Goal: Task Accomplishment & Management: Manage account settings

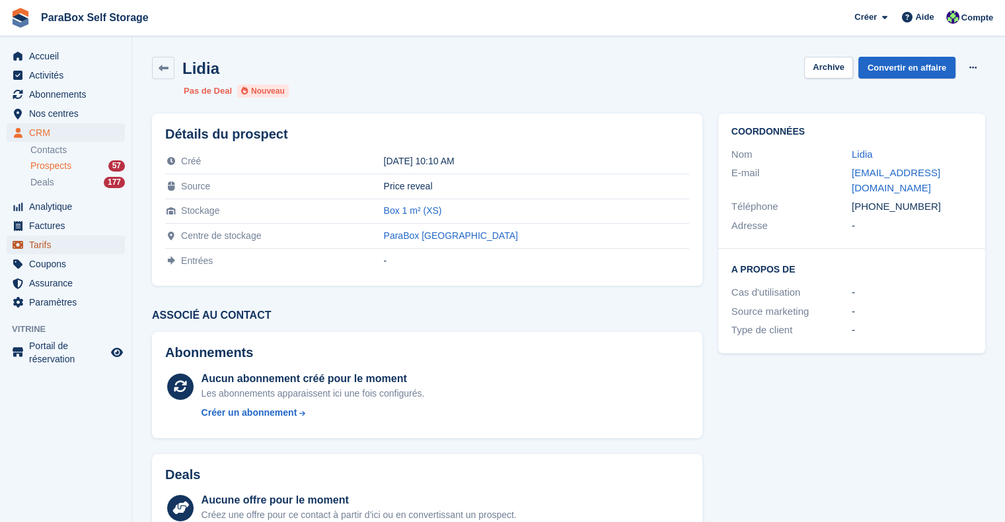
click at [51, 250] on span "Tarifs" at bounding box center [68, 245] width 79 height 18
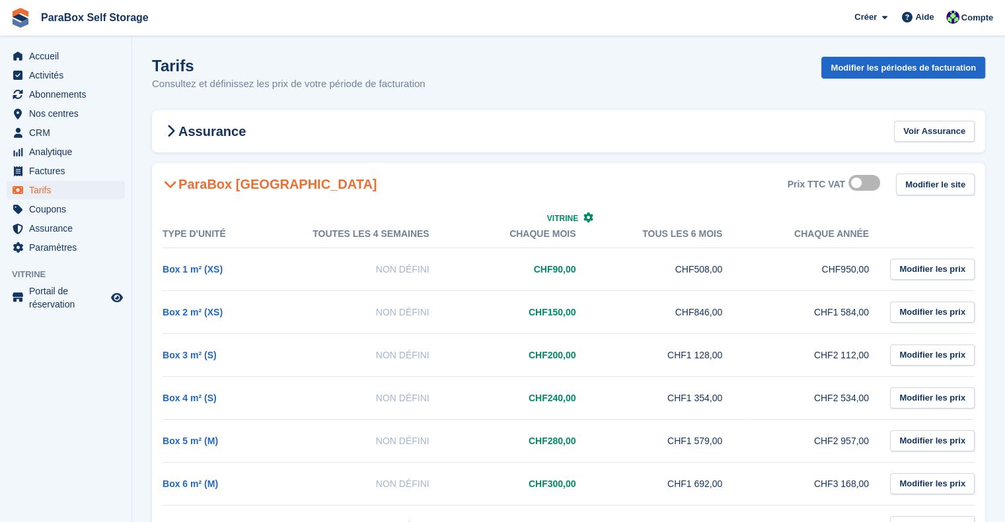
scroll to position [66, 0]
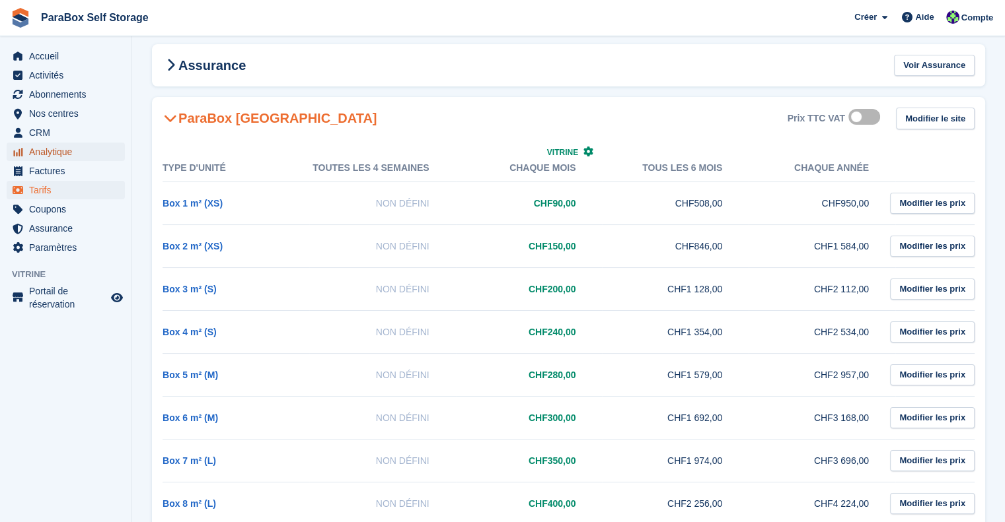
click at [53, 156] on span "Analytique" at bounding box center [68, 152] width 79 height 18
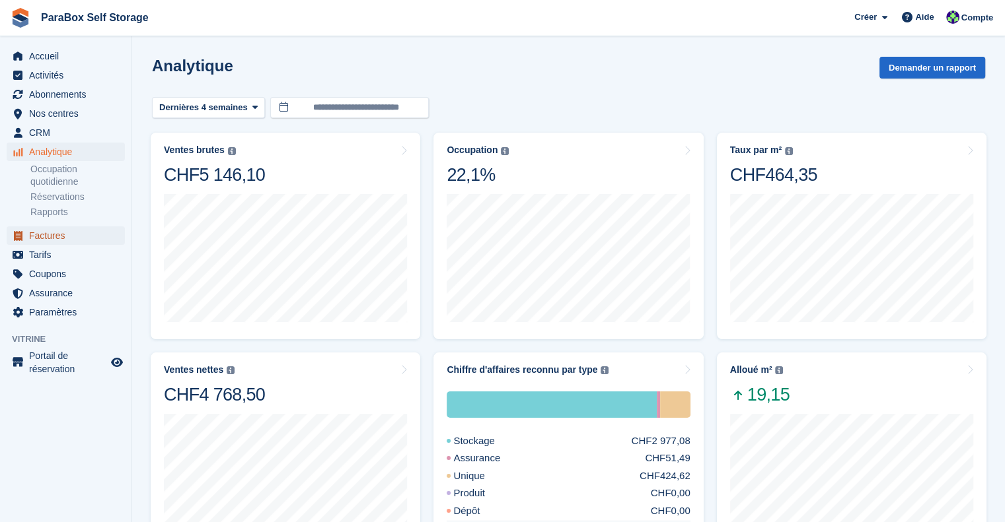
click at [55, 239] on span "Factures" at bounding box center [68, 236] width 79 height 18
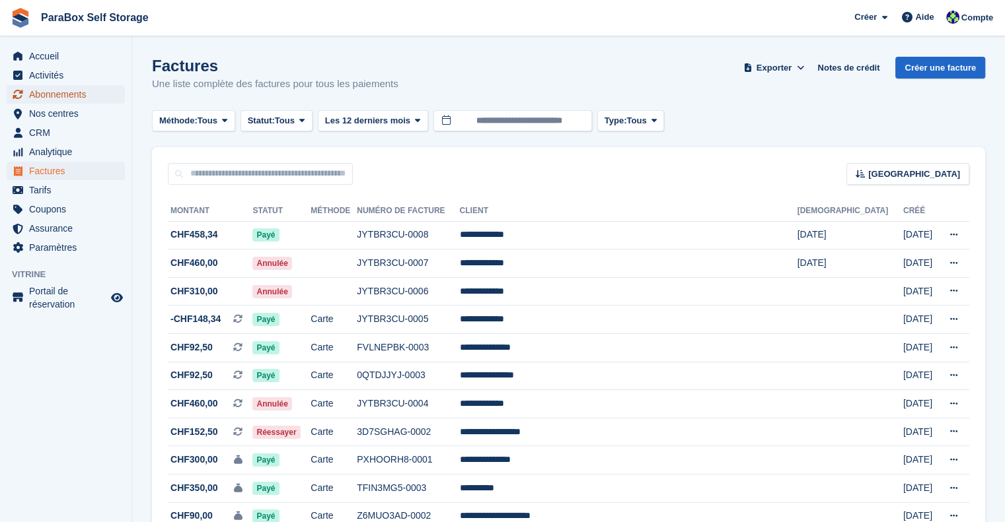
click at [75, 98] on span "Abonnements" at bounding box center [68, 94] width 79 height 18
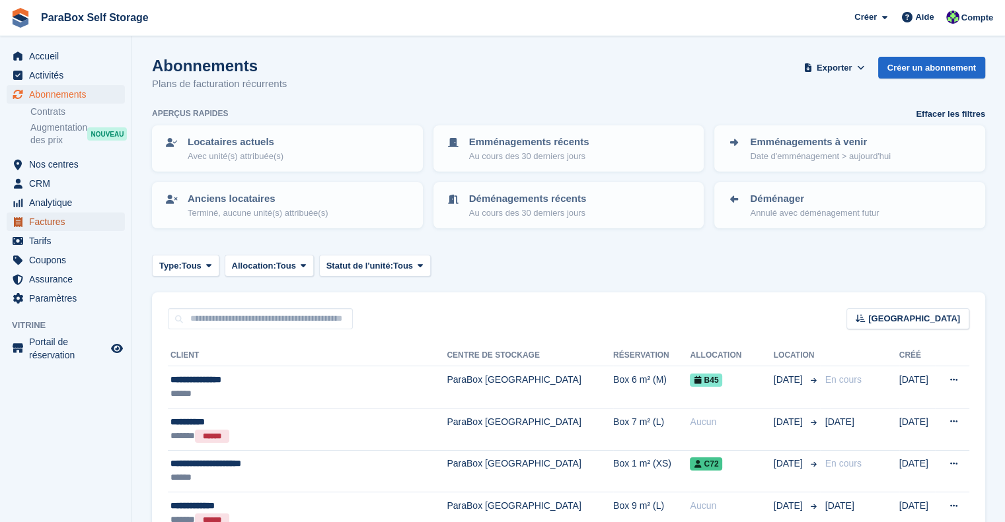
click at [63, 223] on span "Factures" at bounding box center [68, 222] width 79 height 18
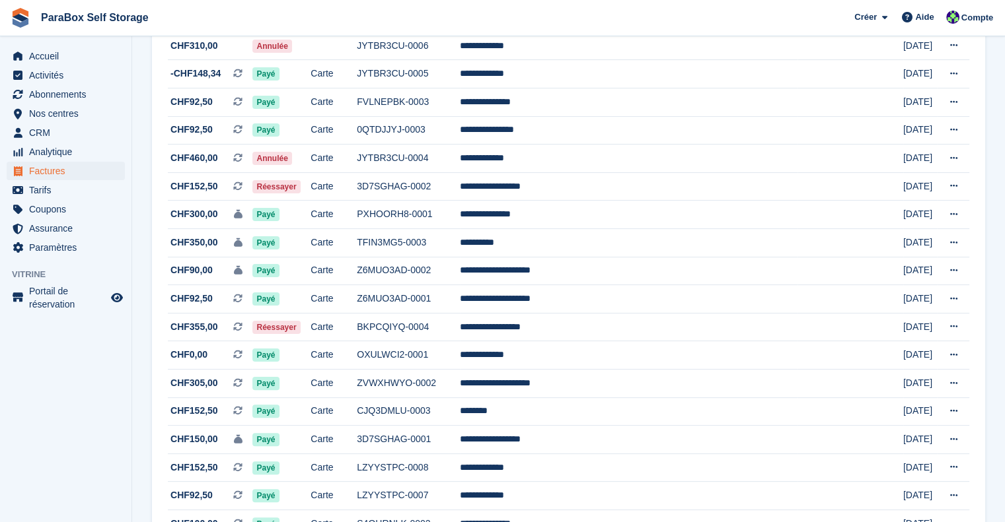
scroll to position [264, 0]
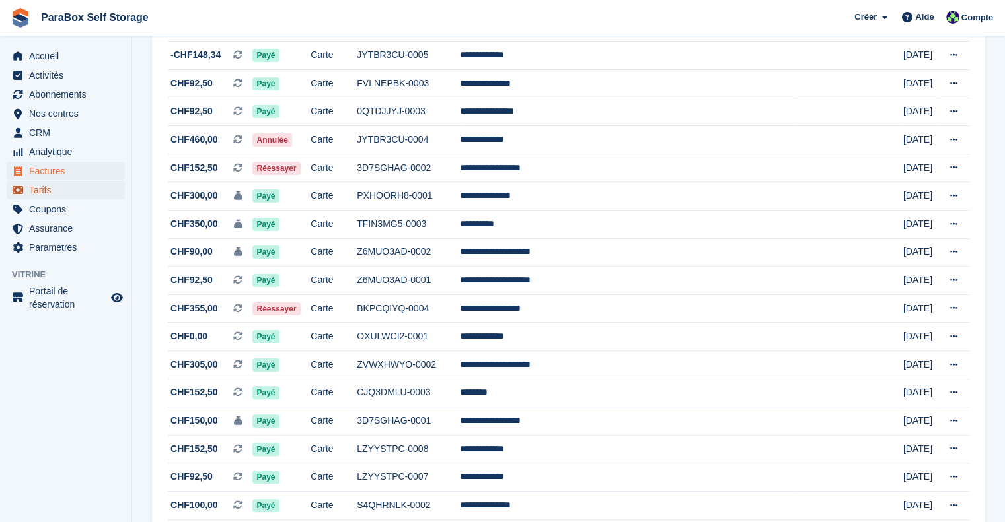
click at [68, 190] on span "Tarifs" at bounding box center [68, 190] width 79 height 18
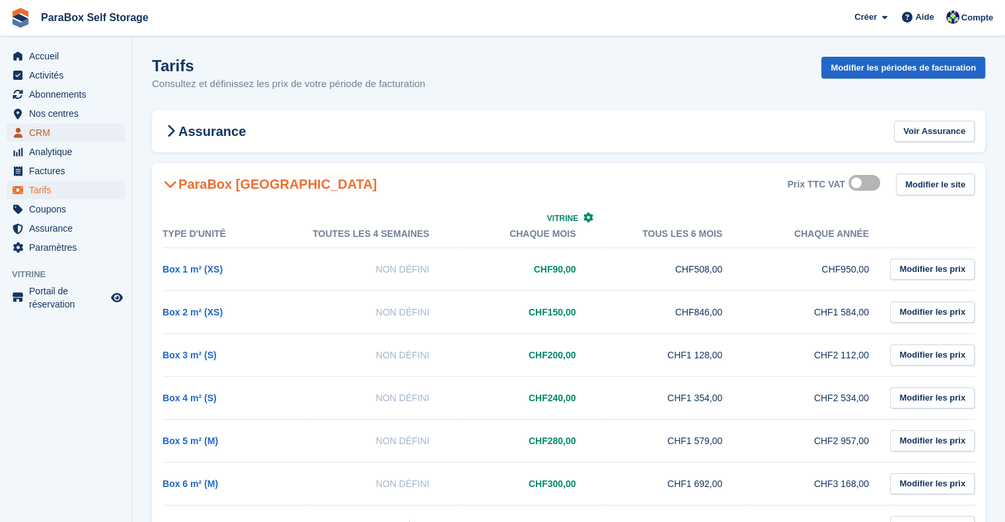
click at [54, 135] on span "CRM" at bounding box center [68, 133] width 79 height 18
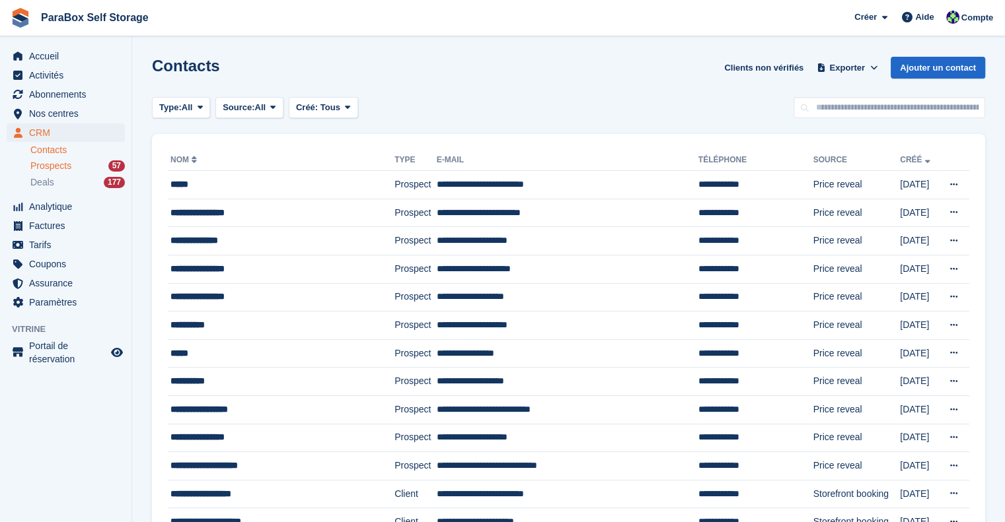
click at [93, 168] on div "Prospects 57" at bounding box center [77, 166] width 94 height 13
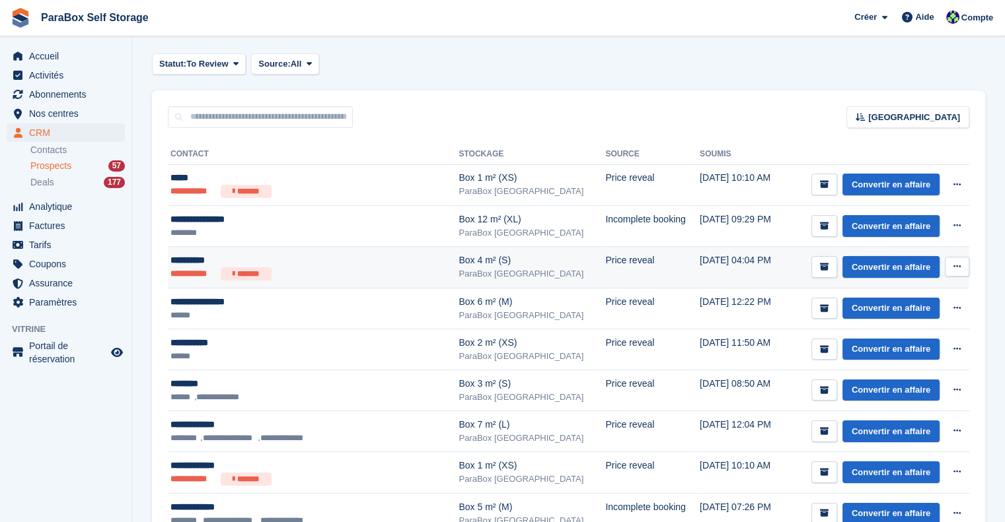
scroll to position [66, 0]
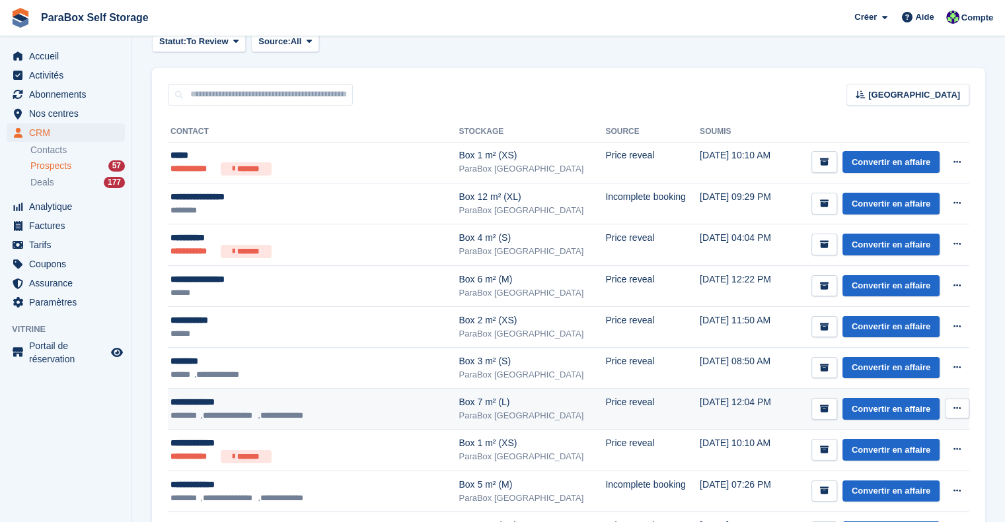
click at [223, 411] on li "**********" at bounding box center [228, 415] width 57 height 13
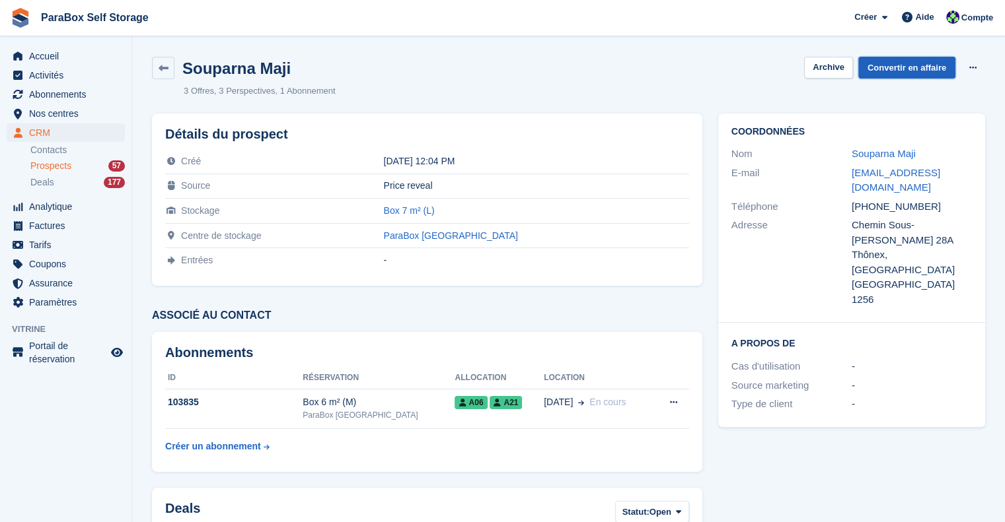
click at [902, 61] on link "Convertir en affaire" at bounding box center [906, 68] width 97 height 22
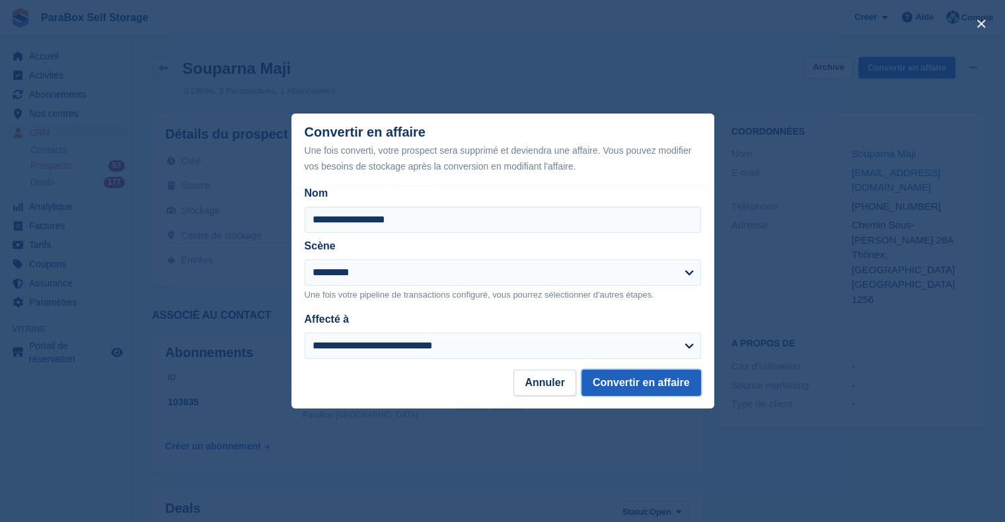
click at [645, 393] on button "Convertir en affaire" at bounding box center [641, 383] width 120 height 26
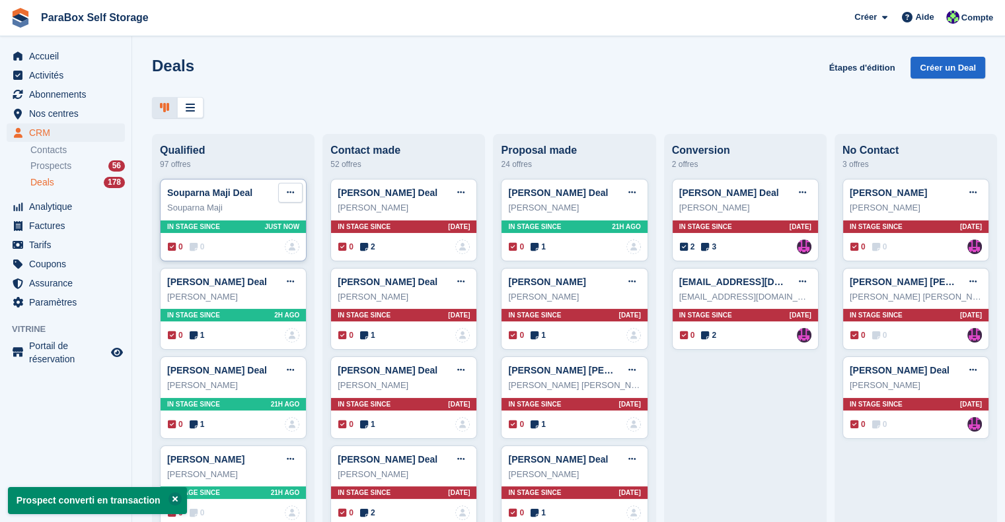
click at [296, 196] on button at bounding box center [290, 193] width 24 height 20
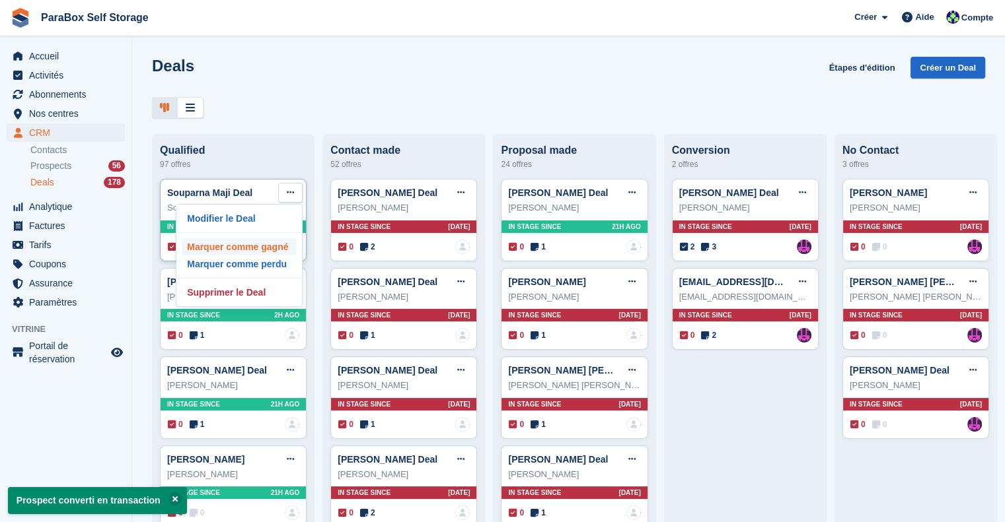
click at [258, 253] on p "Marquer comme gagné" at bounding box center [239, 246] width 115 height 17
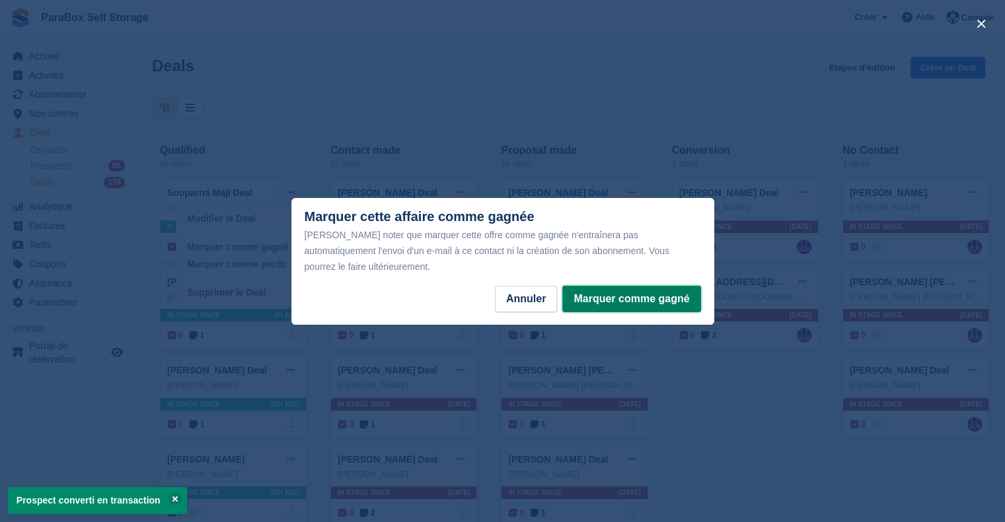
click at [624, 289] on button "Marquer comme gagné" at bounding box center [631, 299] width 138 height 26
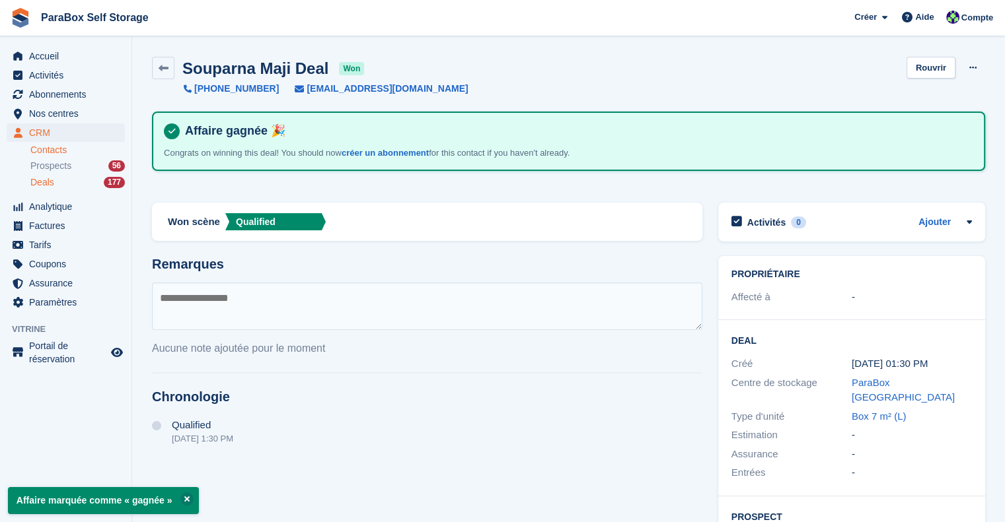
click at [59, 153] on link "Contacts" at bounding box center [77, 150] width 94 height 13
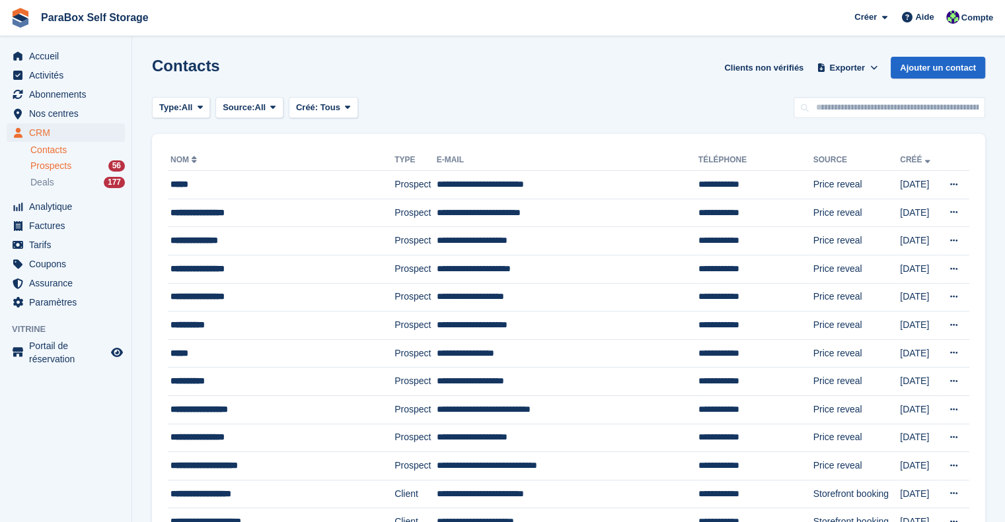
click at [70, 168] on span "Prospects" at bounding box center [50, 166] width 41 height 13
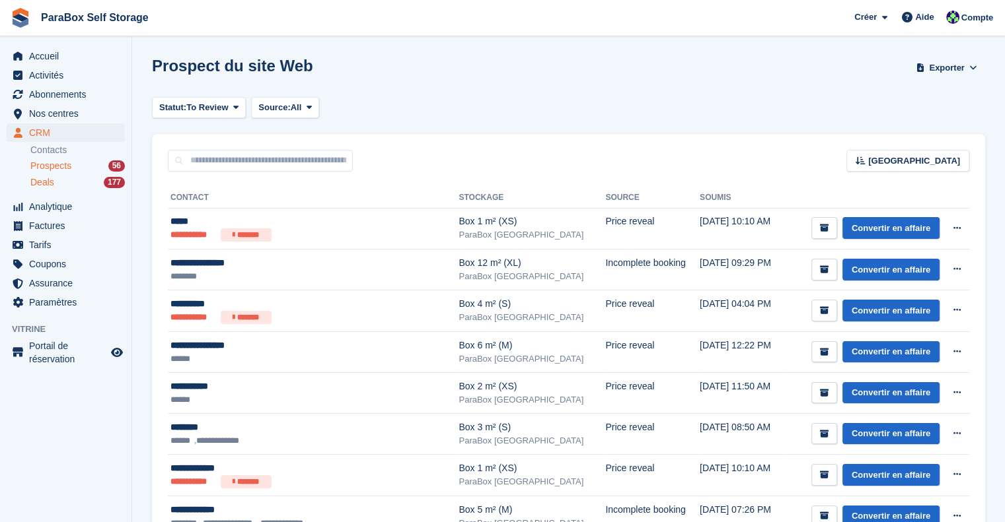
click at [75, 178] on div "Deals 177" at bounding box center [77, 182] width 94 height 13
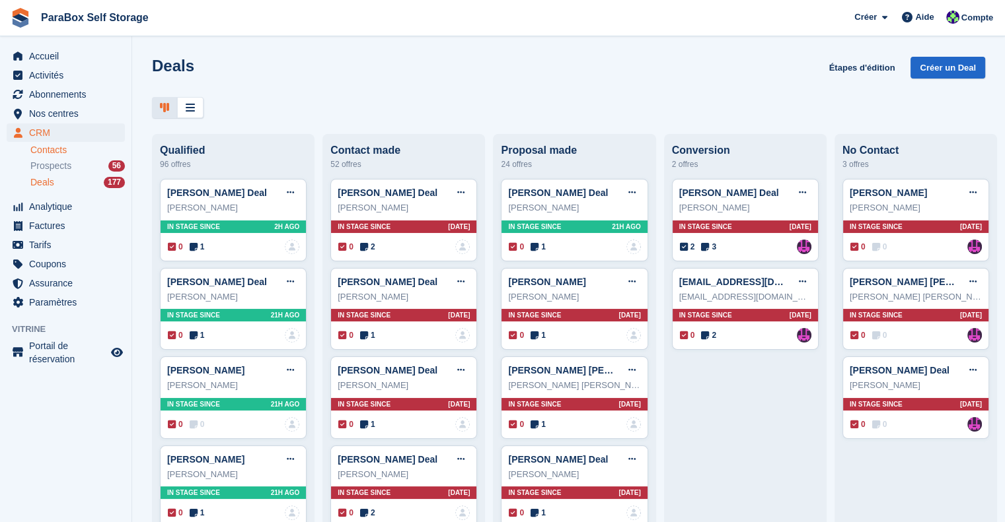
click at [50, 146] on link "Contacts" at bounding box center [77, 150] width 94 height 13
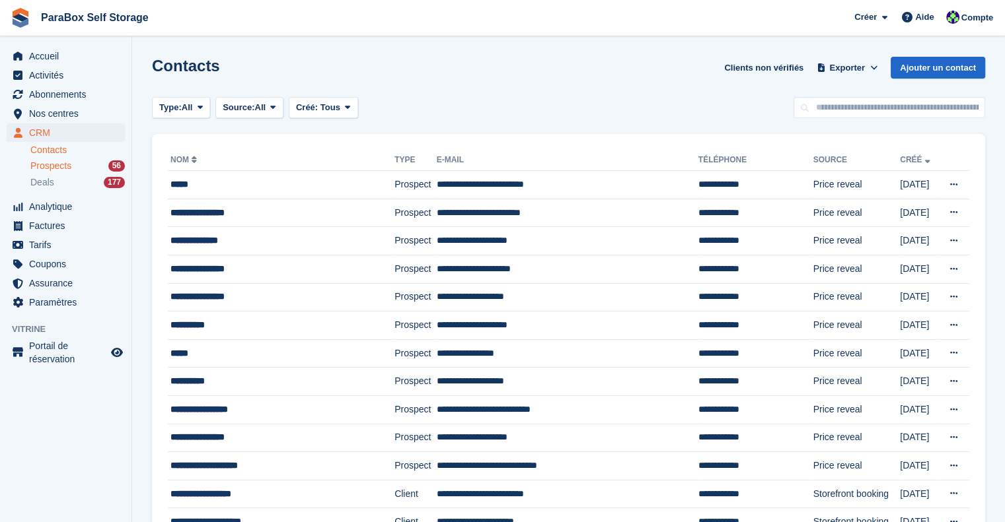
click at [79, 164] on div "Prospects 56" at bounding box center [77, 166] width 94 height 13
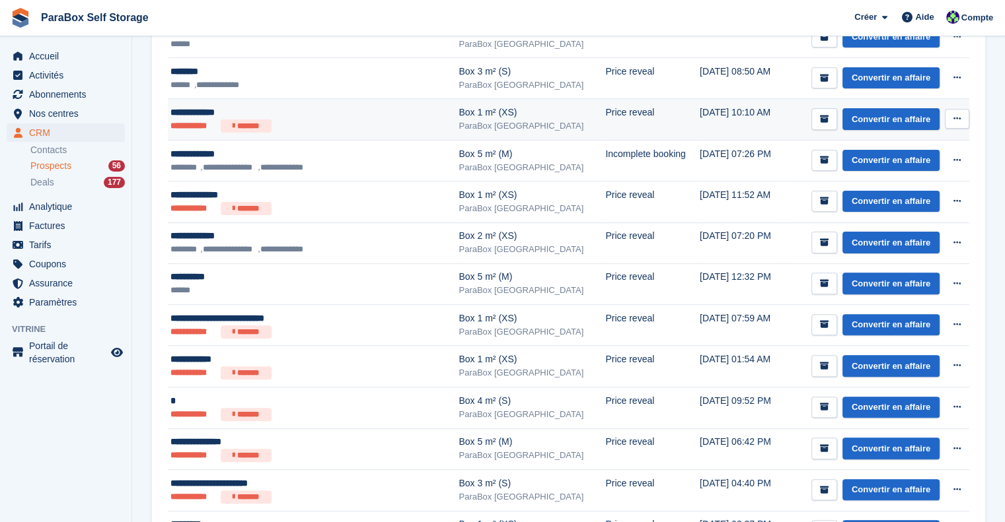
scroll to position [528, 0]
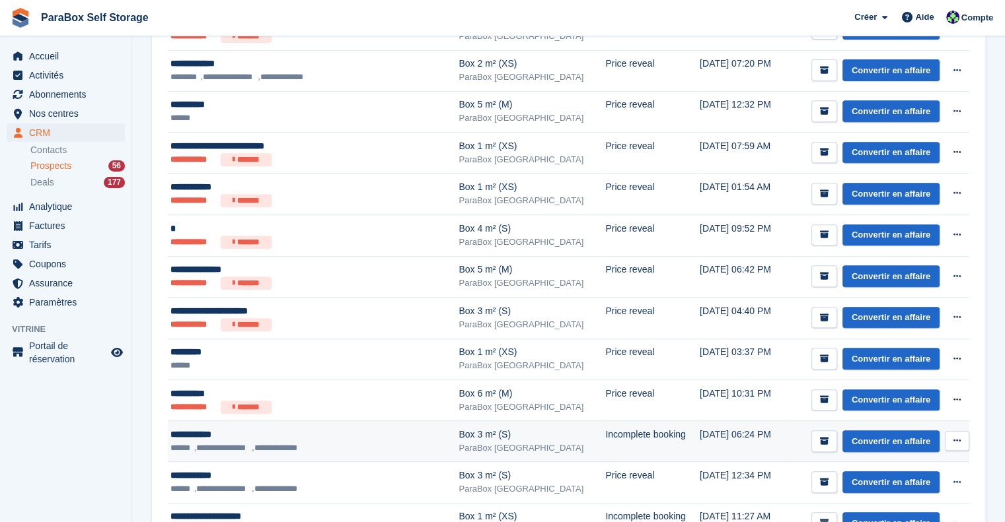
click at [254, 433] on div "**********" at bounding box center [292, 435] width 245 height 14
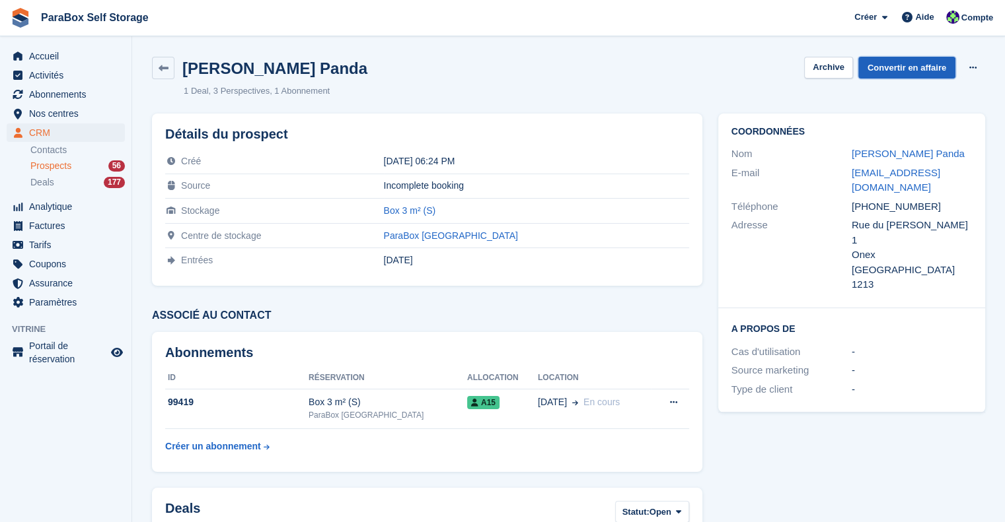
click at [939, 63] on link "Convertir en affaire" at bounding box center [906, 68] width 97 height 22
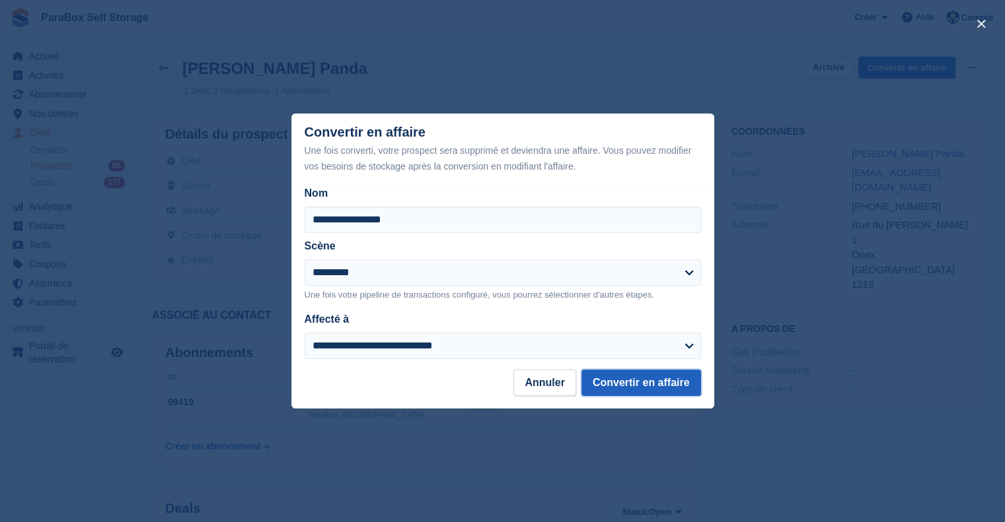
click at [623, 386] on button "Convertir en affaire" at bounding box center [641, 383] width 120 height 26
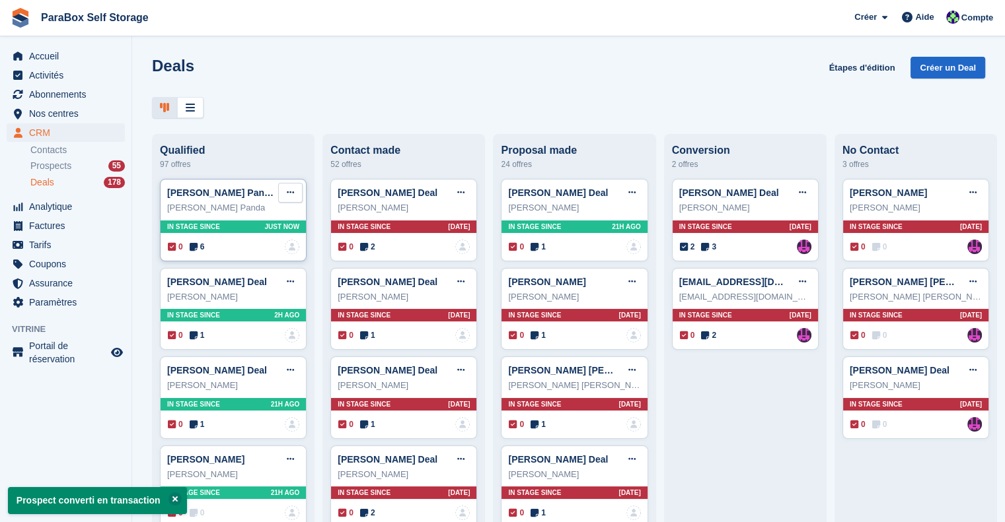
click at [288, 197] on icon at bounding box center [290, 192] width 7 height 9
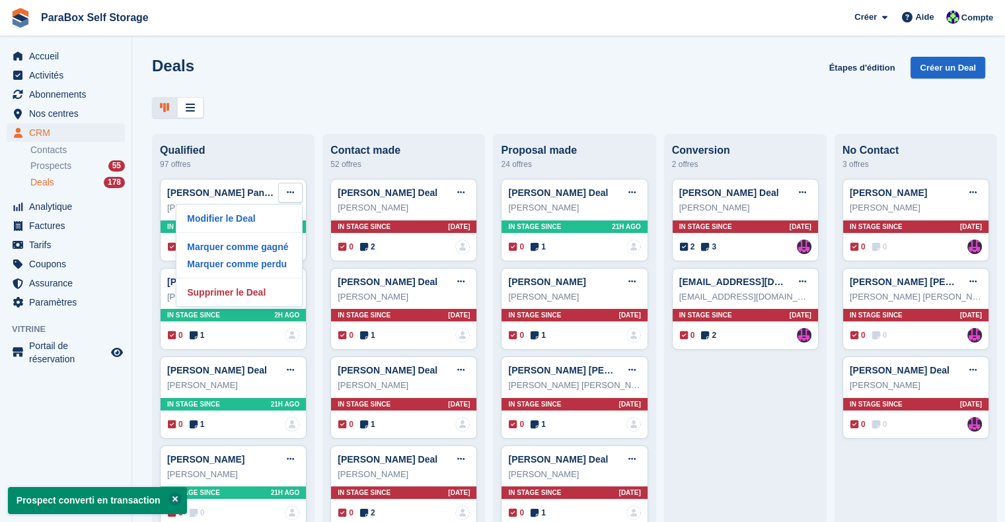
click at [174, 152] on div "Qualified" at bounding box center [233, 151] width 147 height 12
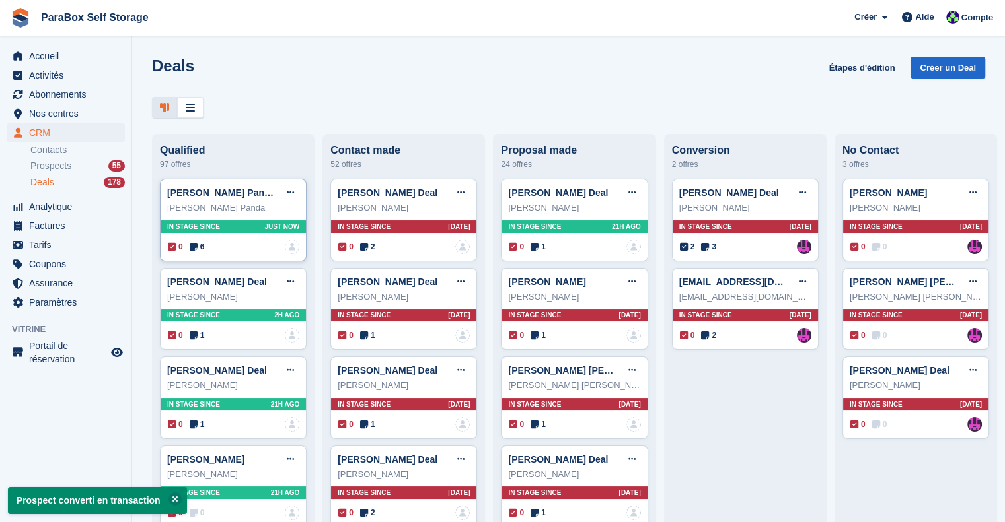
click at [192, 248] on icon at bounding box center [194, 246] width 8 height 9
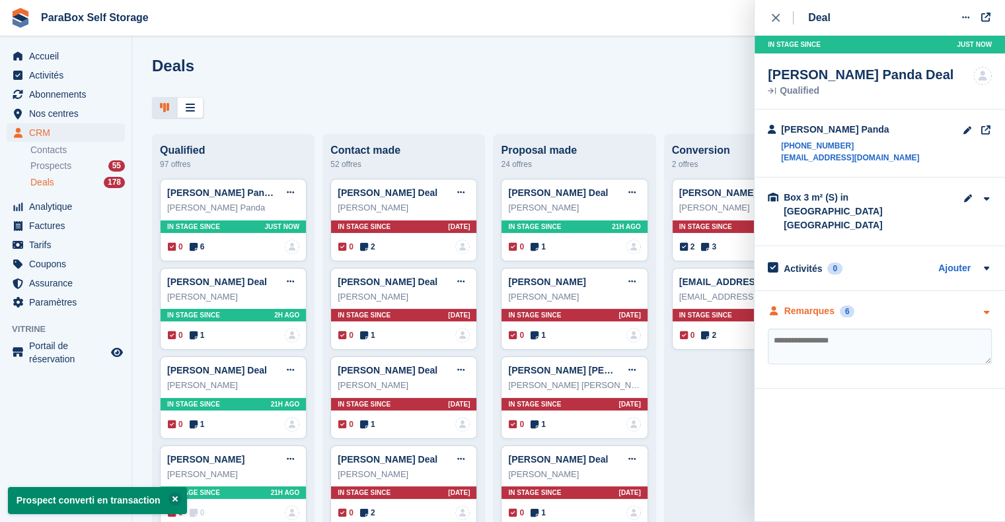
click at [802, 304] on div "Remarques" at bounding box center [809, 311] width 50 height 14
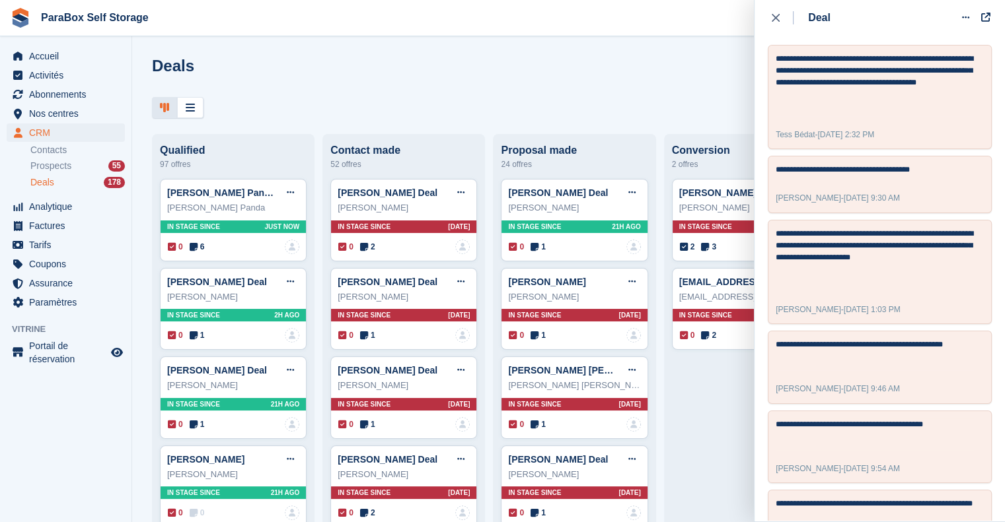
scroll to position [357, 0]
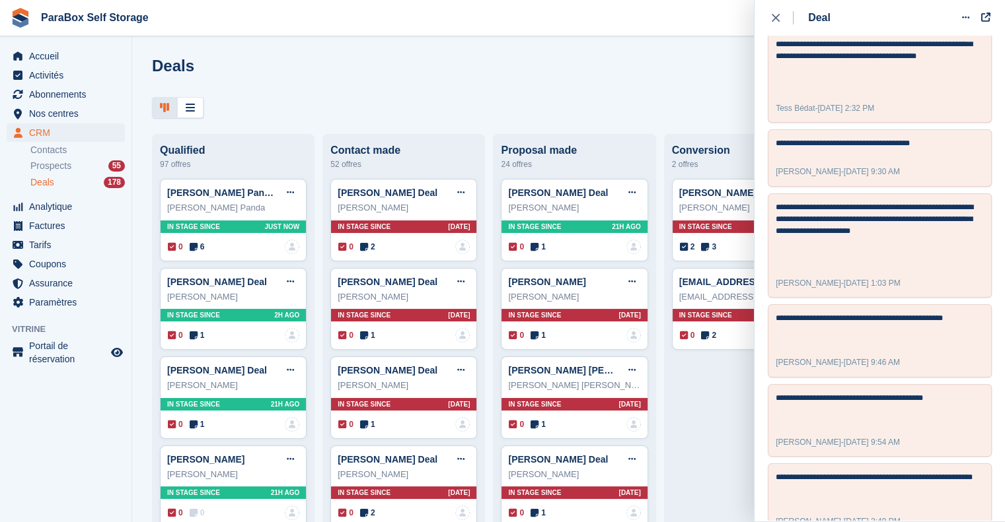
click at [514, 64] on div "Deals Étapes d'édition Créer un Deal" at bounding box center [568, 76] width 833 height 38
click at [283, 197] on button at bounding box center [290, 193] width 24 height 20
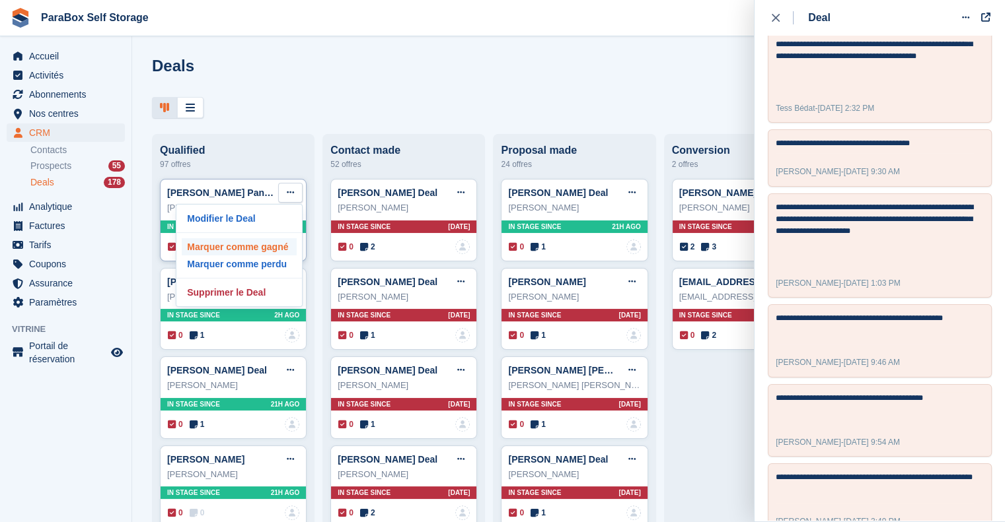
click at [269, 252] on p "Marquer comme gagné" at bounding box center [239, 246] width 115 height 17
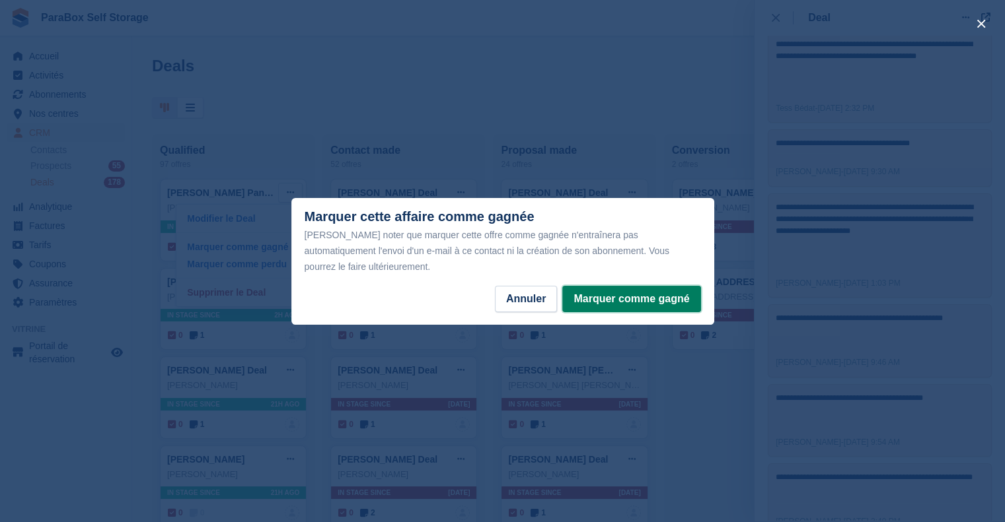
click at [616, 288] on button "Marquer comme gagné" at bounding box center [631, 299] width 138 height 26
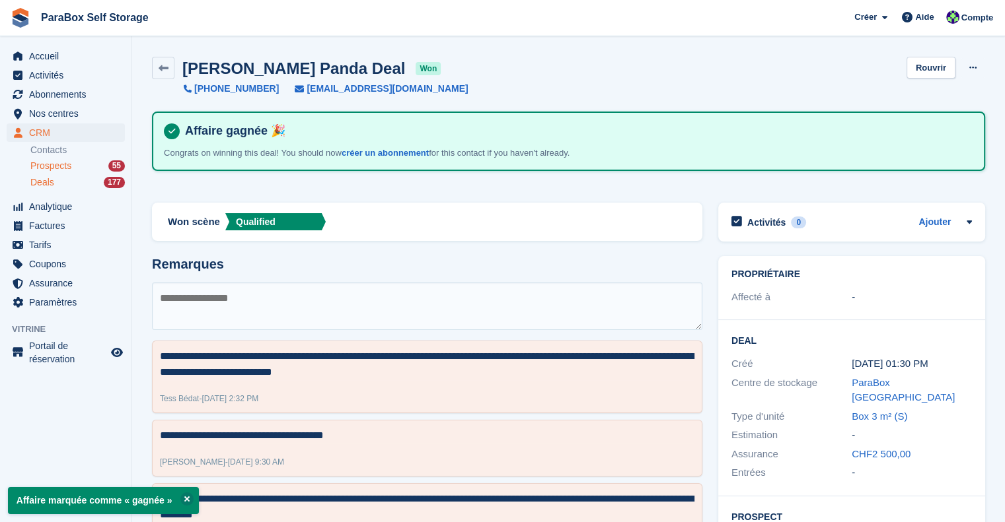
click at [63, 164] on span "Prospects" at bounding box center [50, 166] width 41 height 13
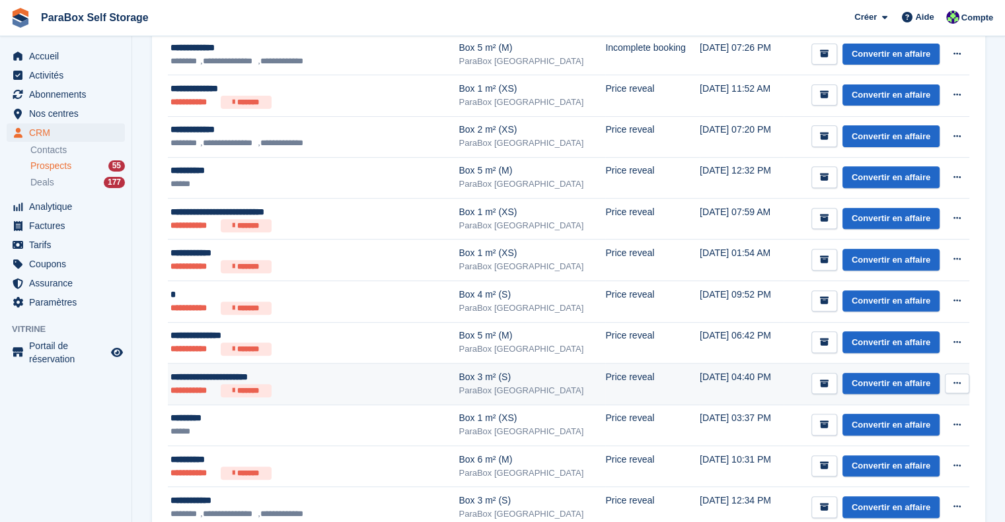
scroll to position [594, 0]
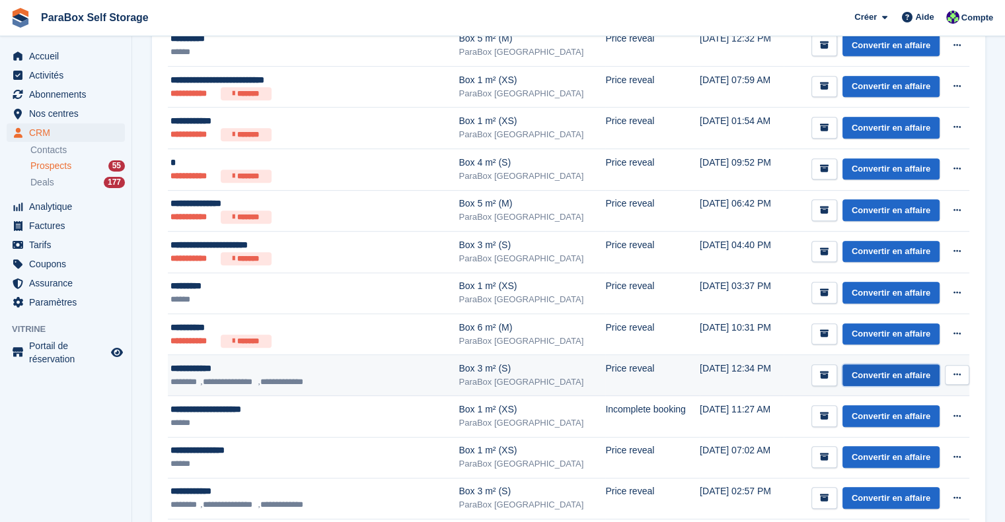
click at [874, 370] on link "Convertir en affaire" at bounding box center [890, 376] width 97 height 22
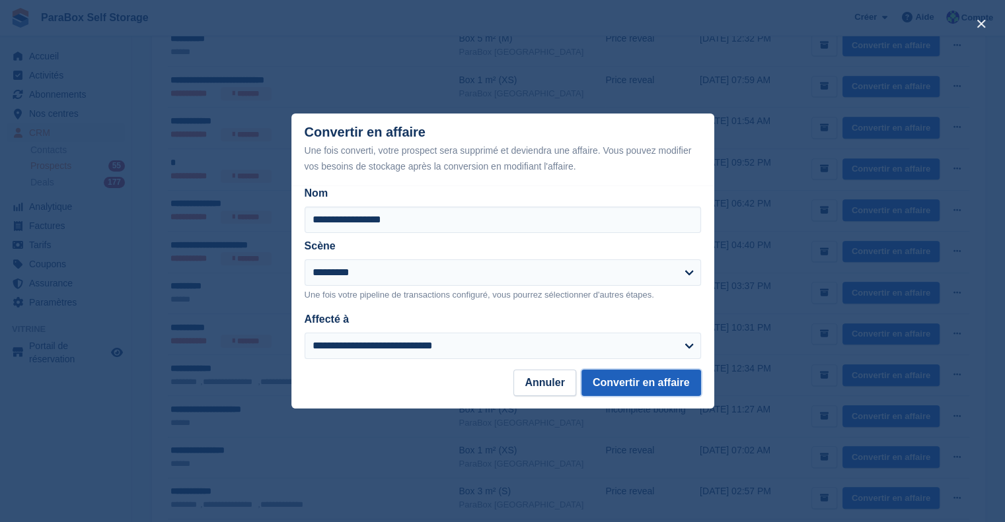
click at [637, 377] on button "Convertir en affaire" at bounding box center [641, 383] width 120 height 26
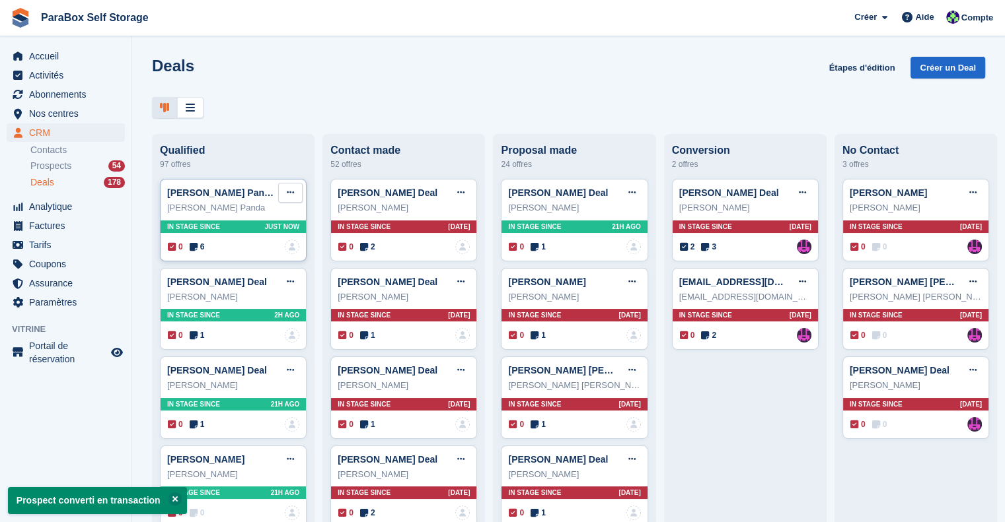
click at [294, 197] on button at bounding box center [290, 193] width 24 height 20
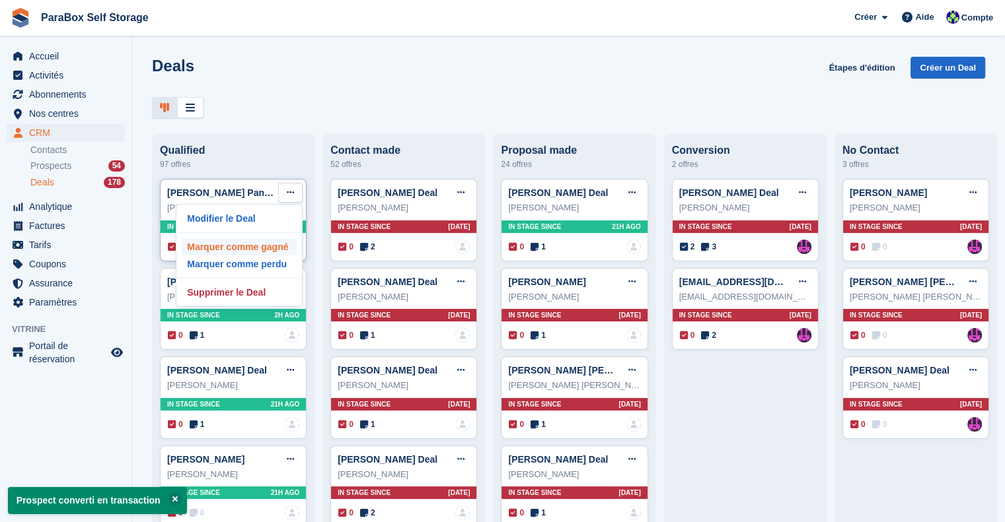
click at [267, 253] on p "Marquer comme gagné" at bounding box center [239, 246] width 115 height 17
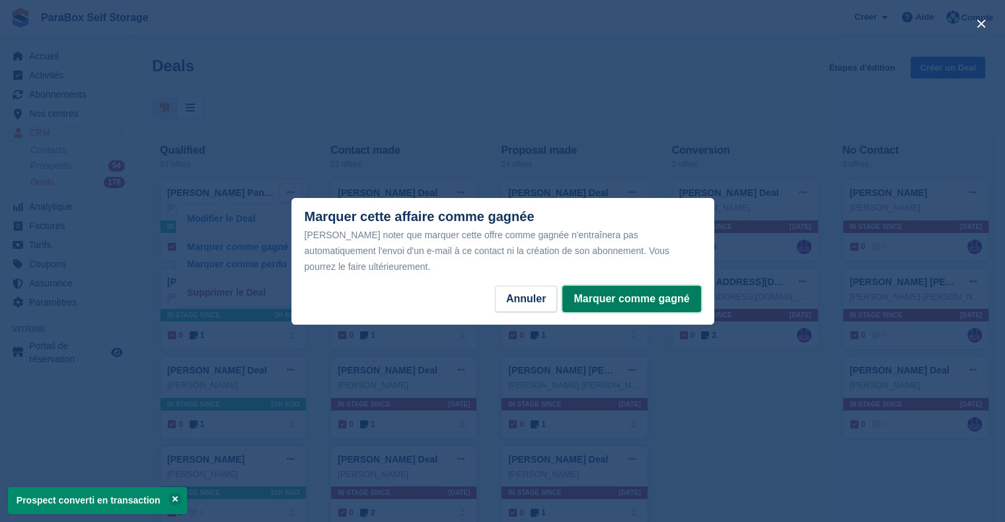
click at [626, 287] on button "Marquer comme gagné" at bounding box center [631, 299] width 138 height 26
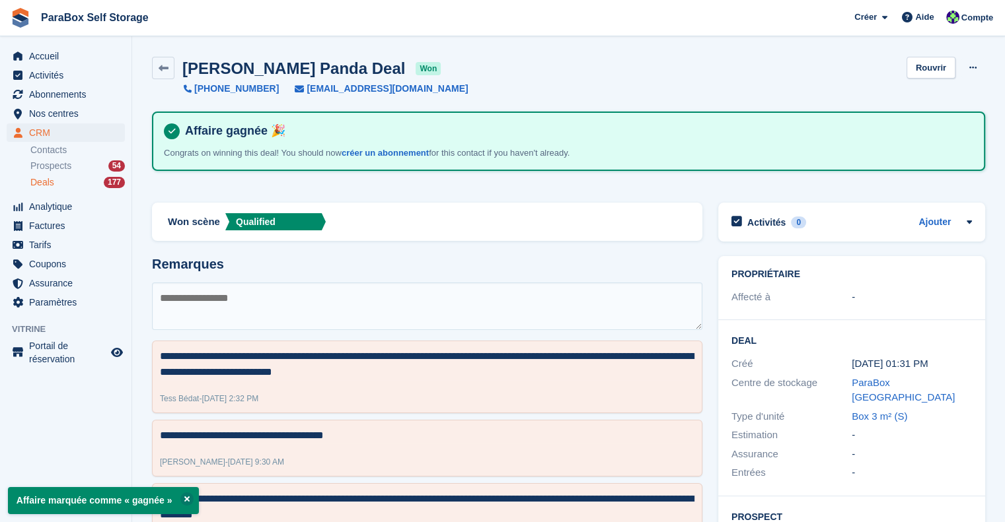
click at [55, 176] on div "Deals 177" at bounding box center [77, 182] width 94 height 13
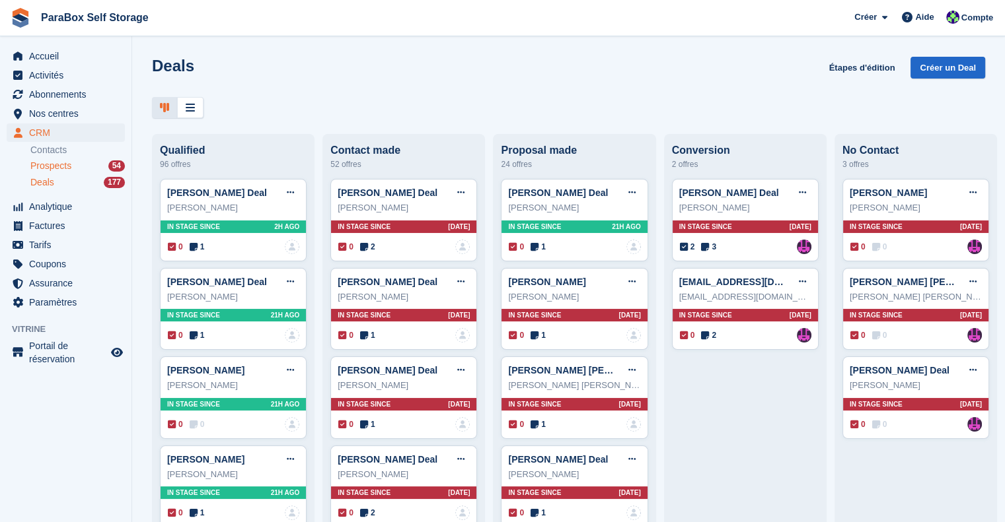
click at [57, 166] on span "Prospects" at bounding box center [50, 166] width 41 height 13
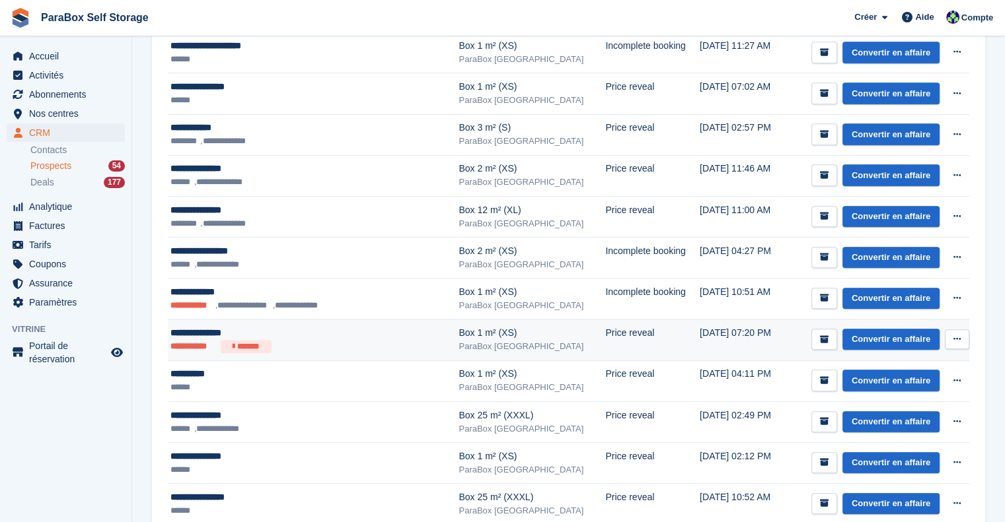
scroll to position [925, 0]
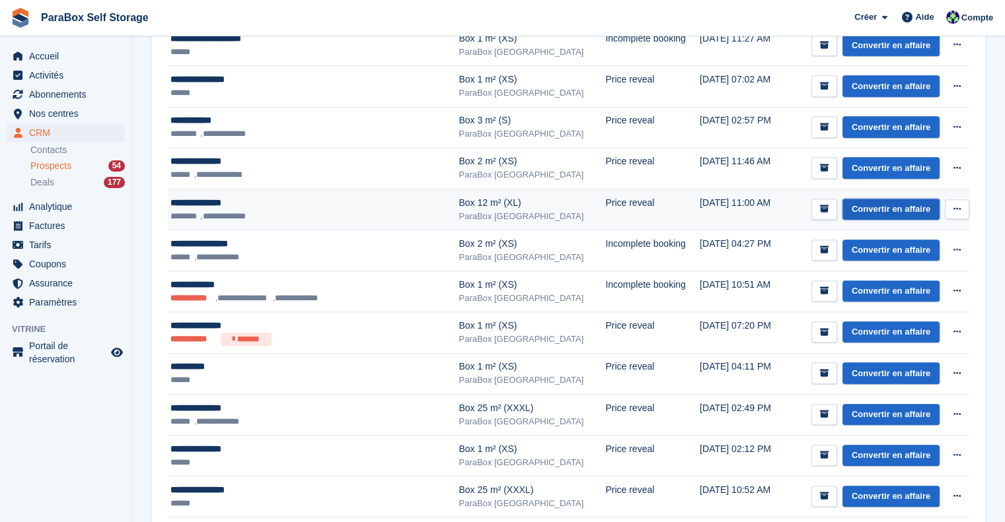
click at [909, 206] on link "Convertir en affaire" at bounding box center [890, 210] width 97 height 22
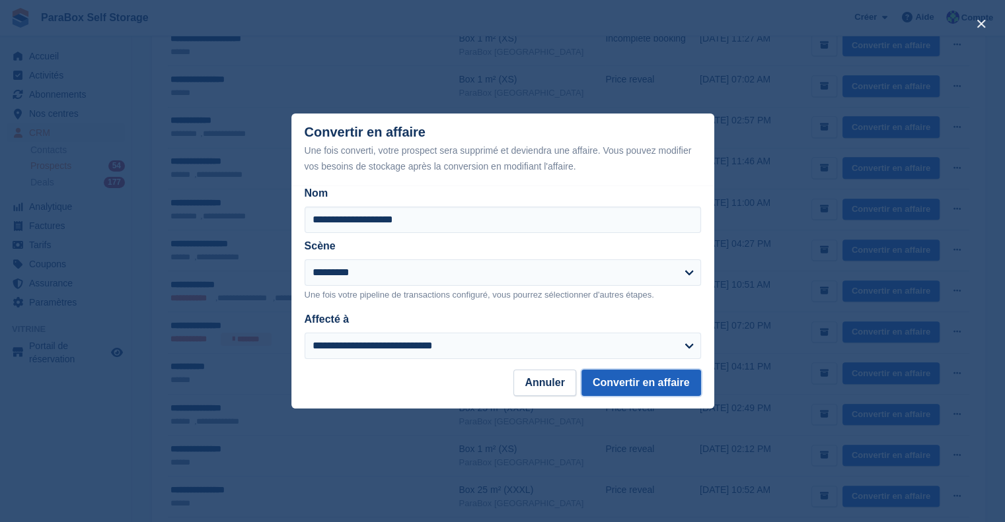
click at [657, 381] on button "Convertir en affaire" at bounding box center [641, 383] width 120 height 26
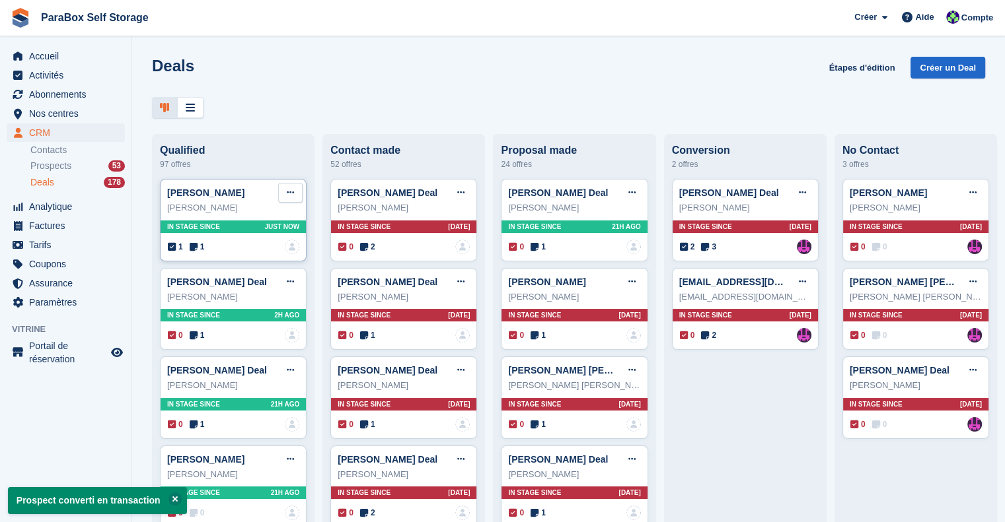
click at [283, 194] on button at bounding box center [290, 193] width 24 height 20
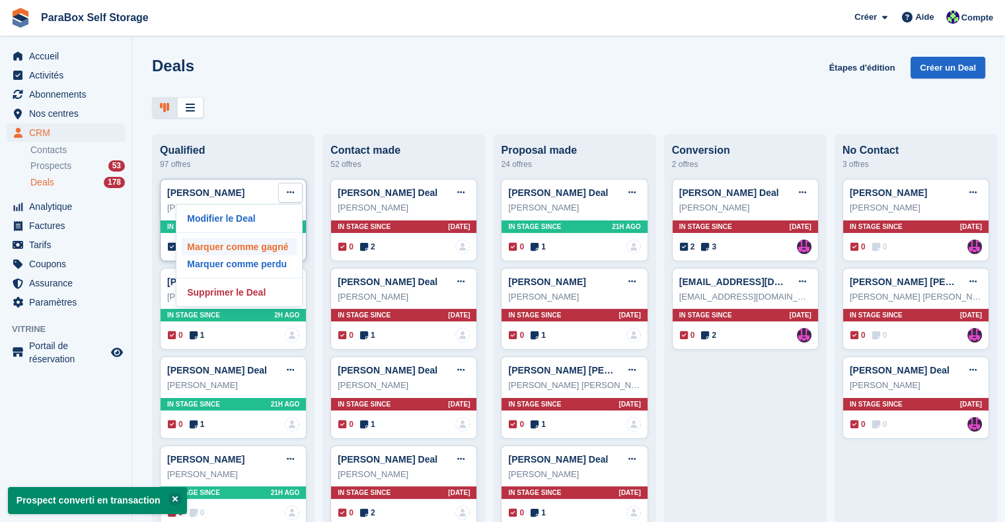
click at [267, 248] on p "Marquer comme gagné" at bounding box center [239, 246] width 115 height 17
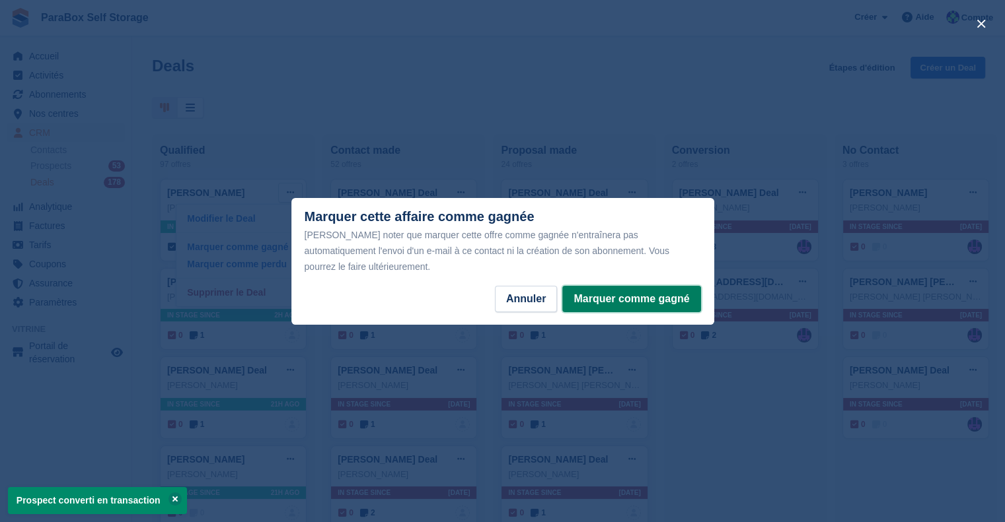
click at [581, 286] on button "Marquer comme gagné" at bounding box center [631, 299] width 138 height 26
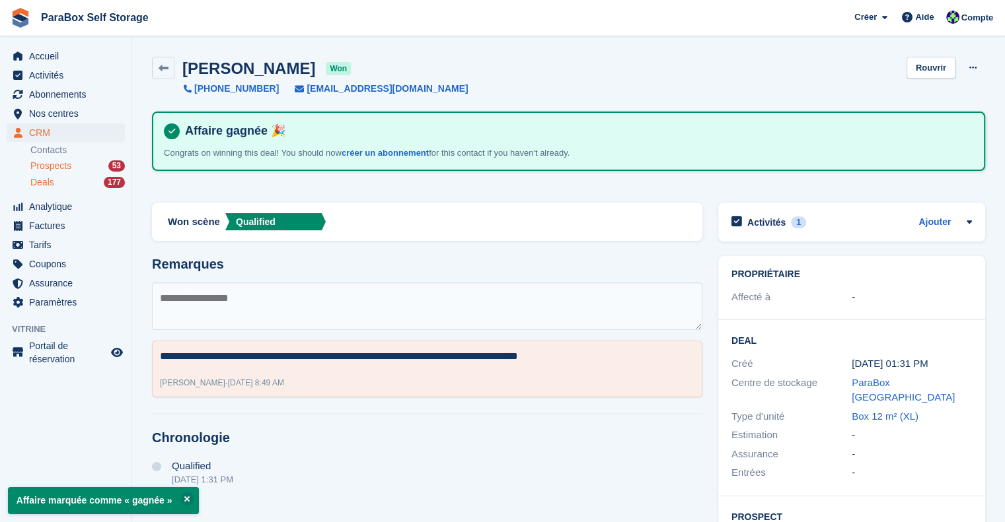
click at [59, 164] on span "Prospects" at bounding box center [50, 166] width 41 height 13
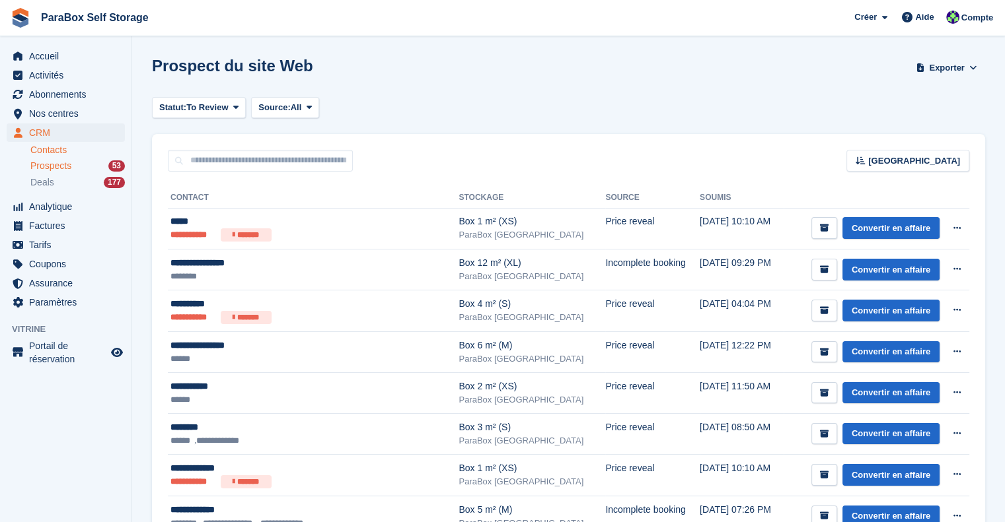
click at [65, 154] on link "Contacts" at bounding box center [77, 150] width 94 height 13
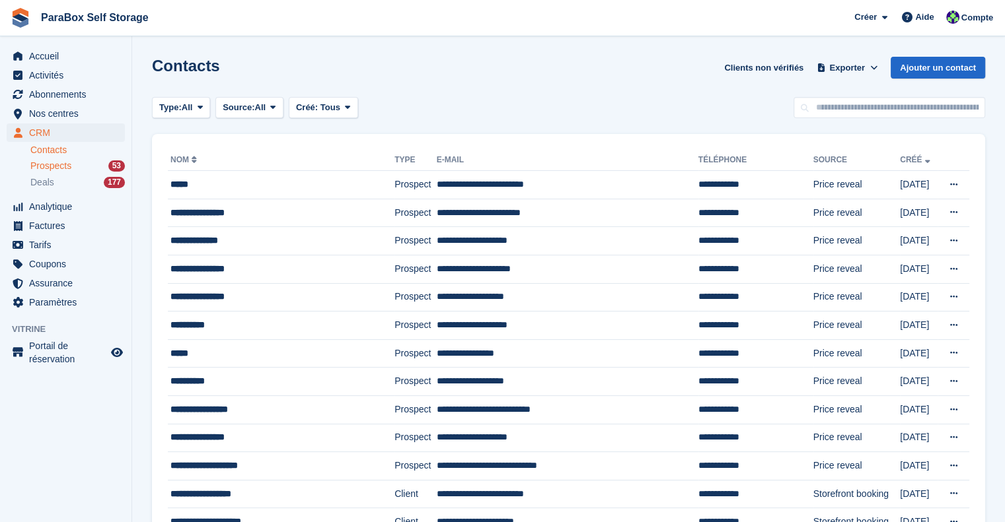
click at [53, 169] on span "Prospects" at bounding box center [50, 166] width 41 height 13
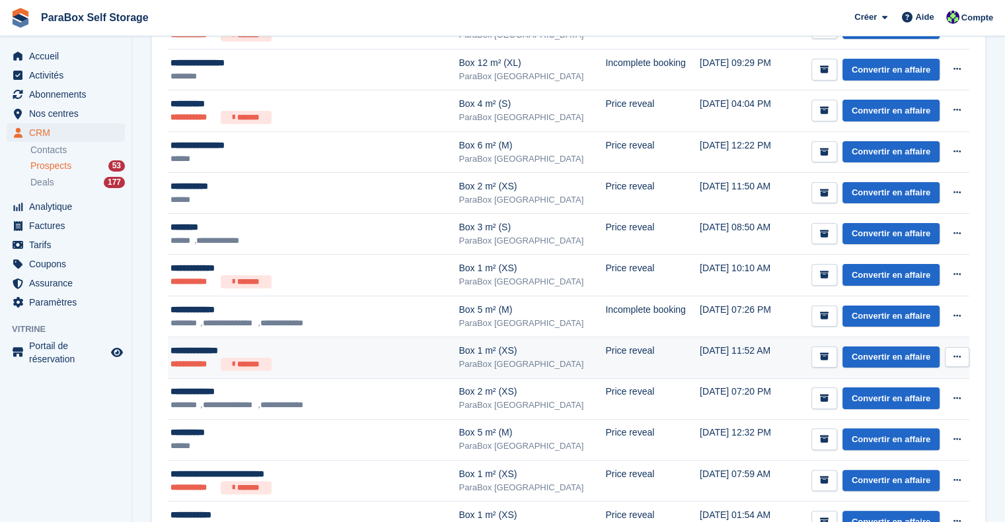
scroll to position [264, 0]
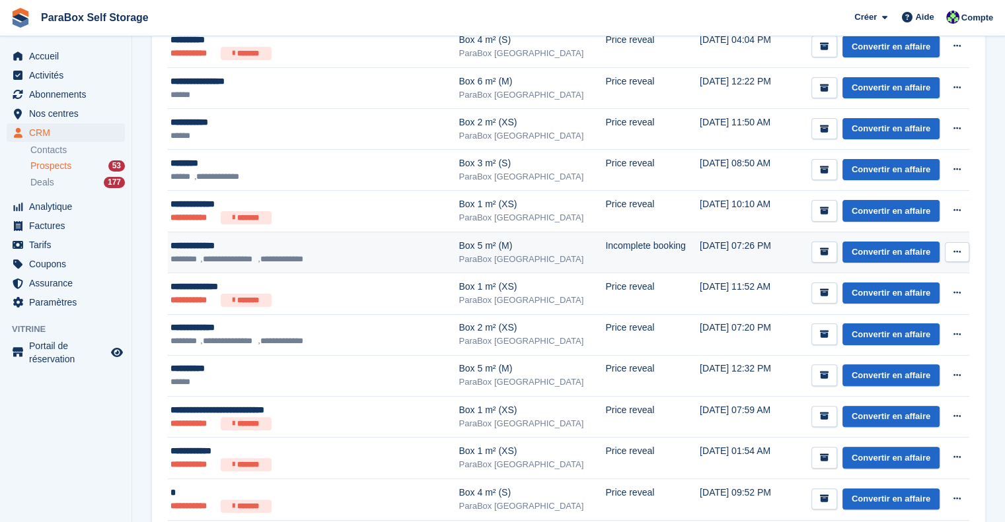
click at [296, 250] on div "**********" at bounding box center [292, 246] width 245 height 14
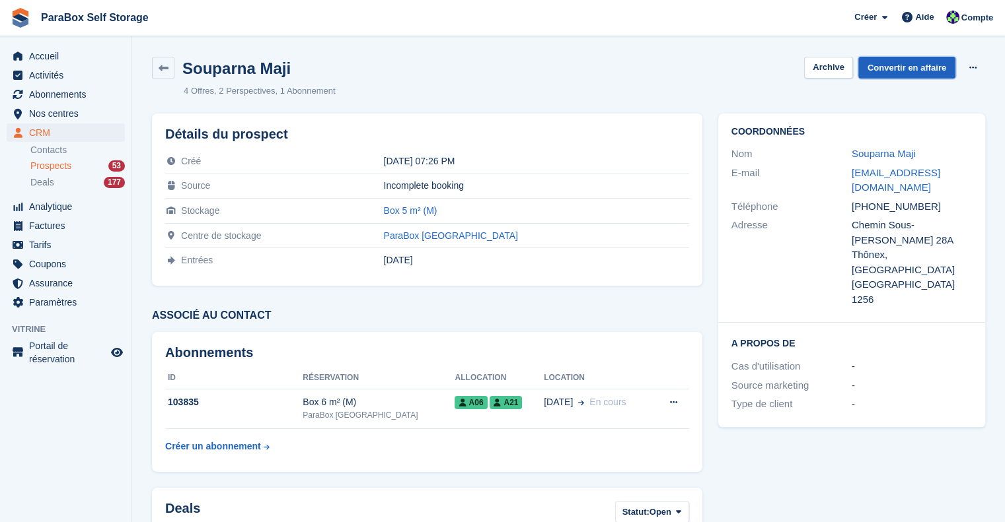
click at [914, 65] on link "Convertir en affaire" at bounding box center [906, 68] width 97 height 22
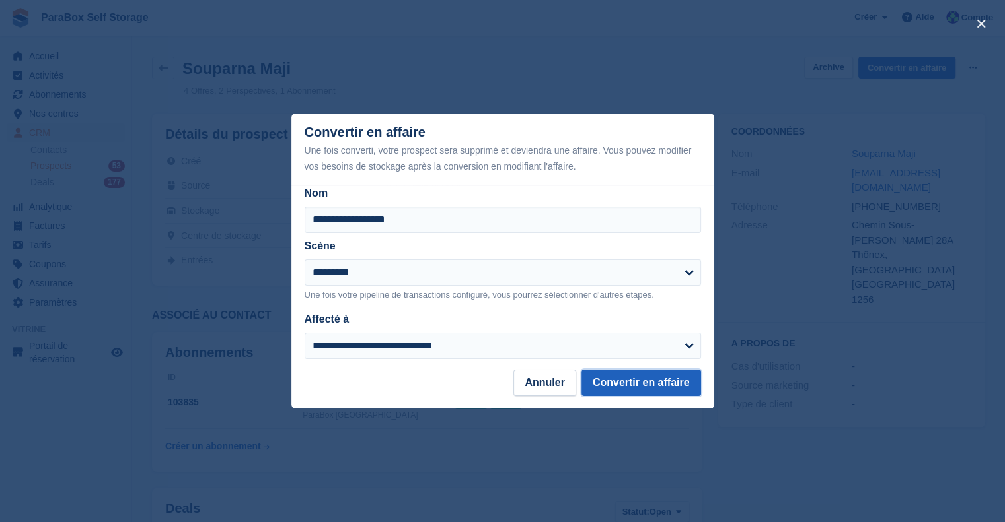
click at [637, 377] on button "Convertir en affaire" at bounding box center [641, 383] width 120 height 26
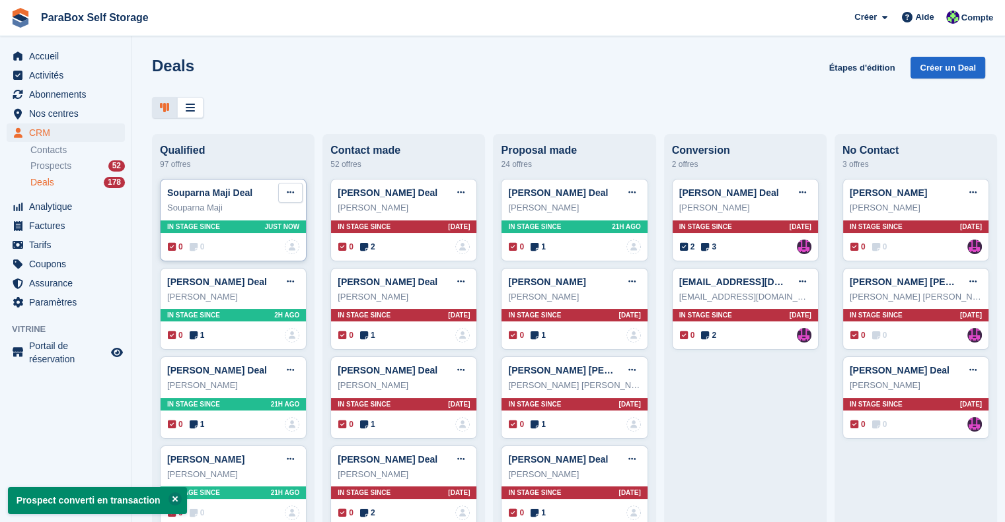
click at [289, 197] on icon at bounding box center [290, 192] width 7 height 9
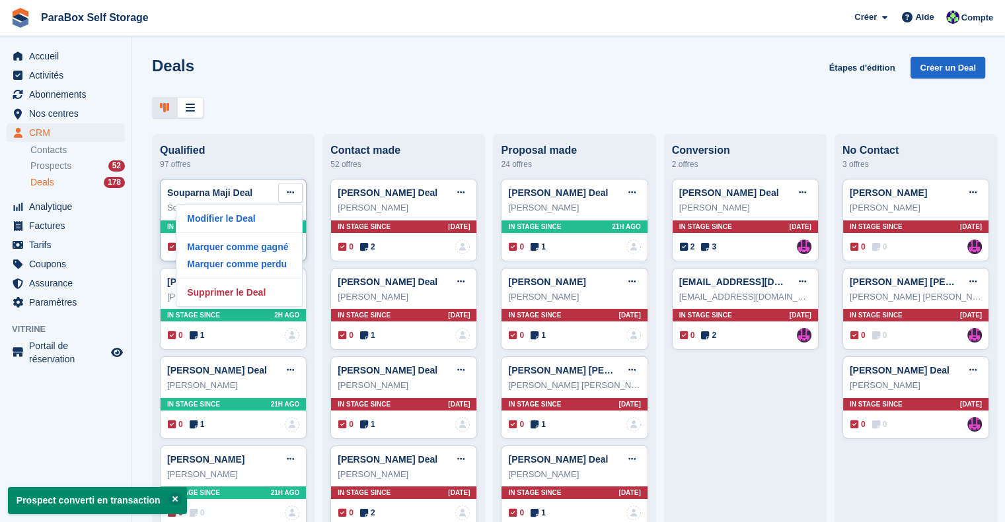
drag, startPoint x: 266, startPoint y: 250, endPoint x: 303, endPoint y: 256, distance: 38.1
click at [266, 250] on p "Marquer comme gagné" at bounding box center [239, 246] width 115 height 17
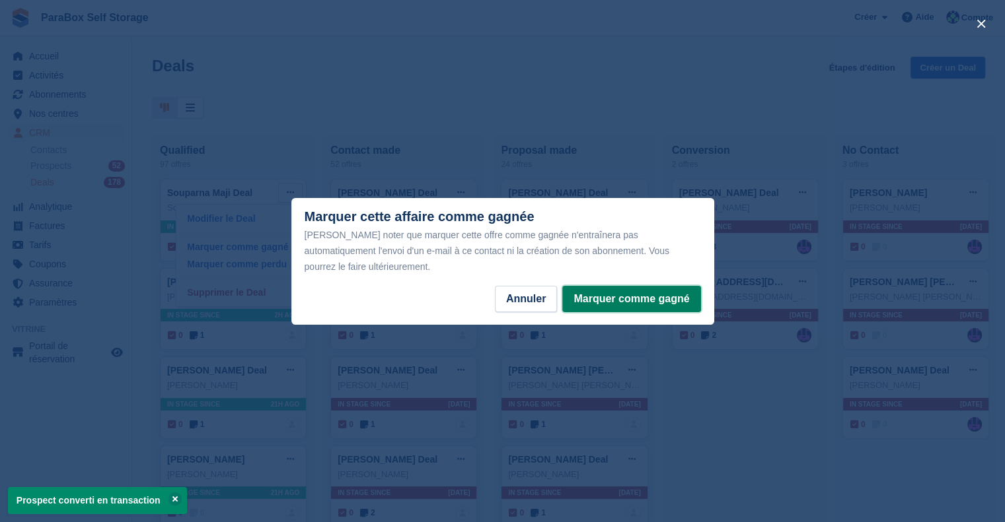
click at [621, 297] on button "Marquer comme gagné" at bounding box center [631, 299] width 138 height 26
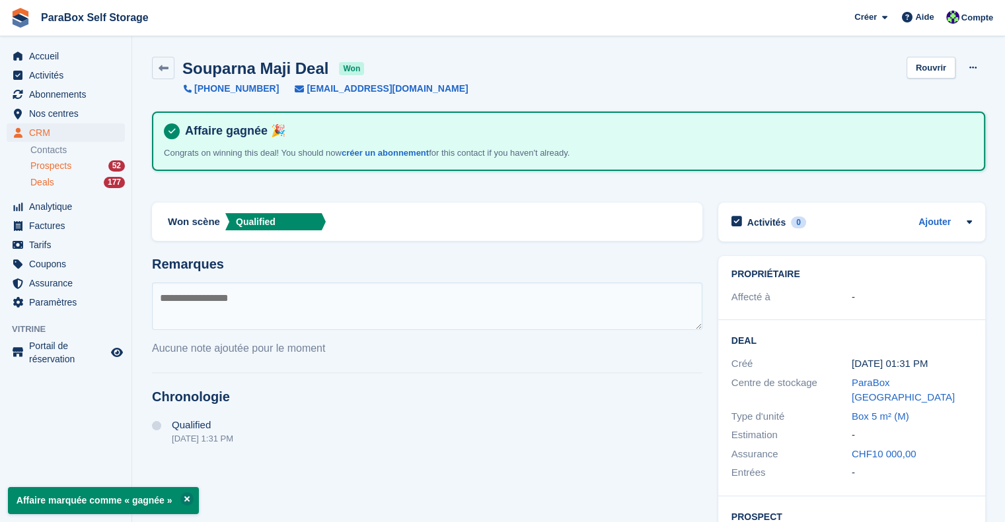
click at [55, 162] on span "Prospects" at bounding box center [50, 166] width 41 height 13
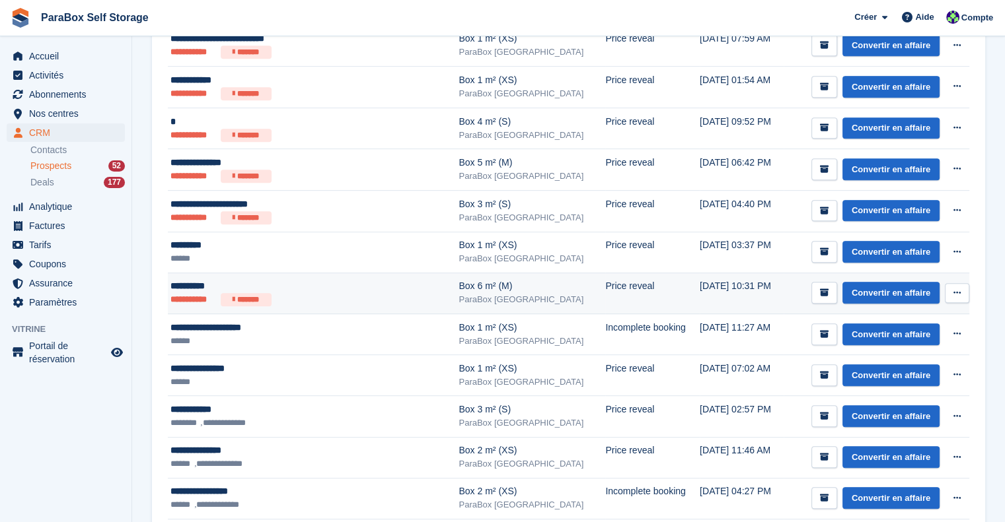
scroll to position [660, 0]
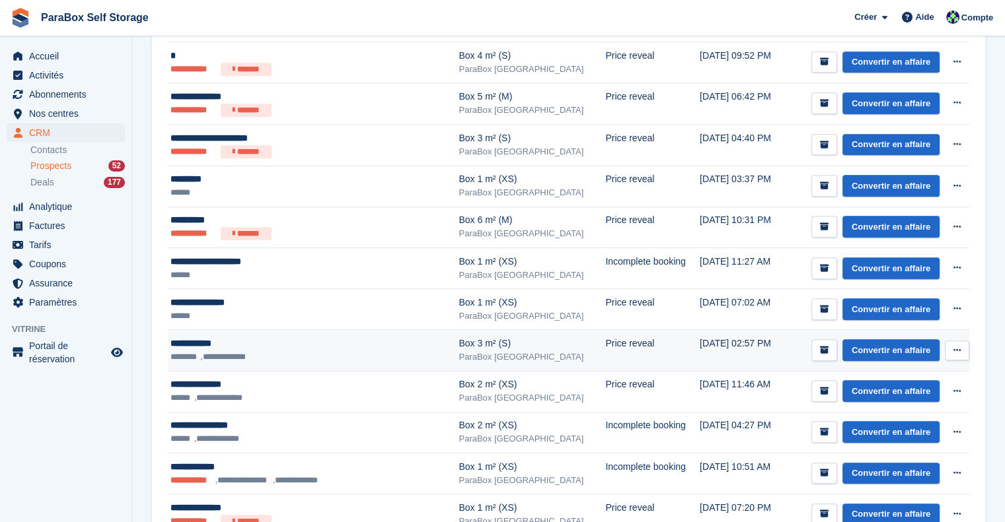
click at [273, 353] on ul "**********" at bounding box center [292, 357] width 245 height 13
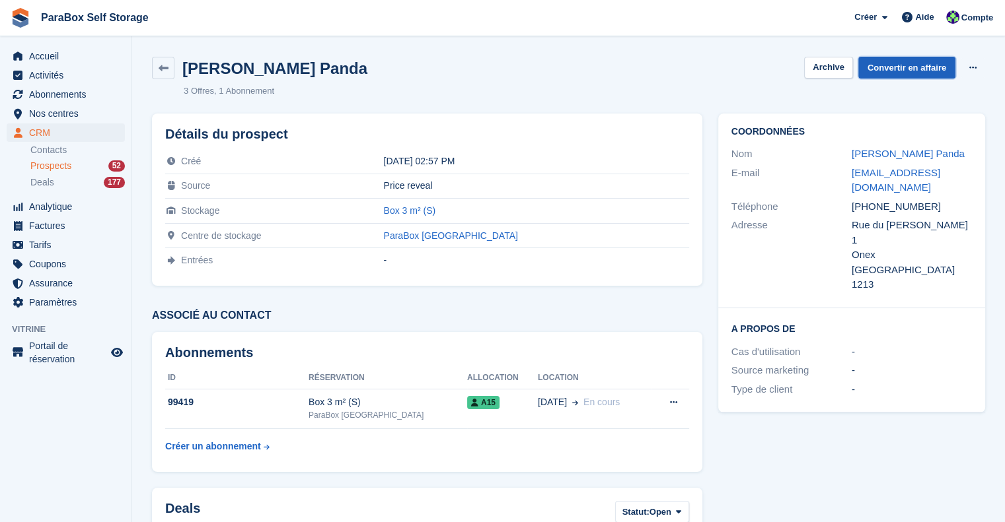
click at [912, 65] on link "Convertir en affaire" at bounding box center [906, 68] width 97 height 22
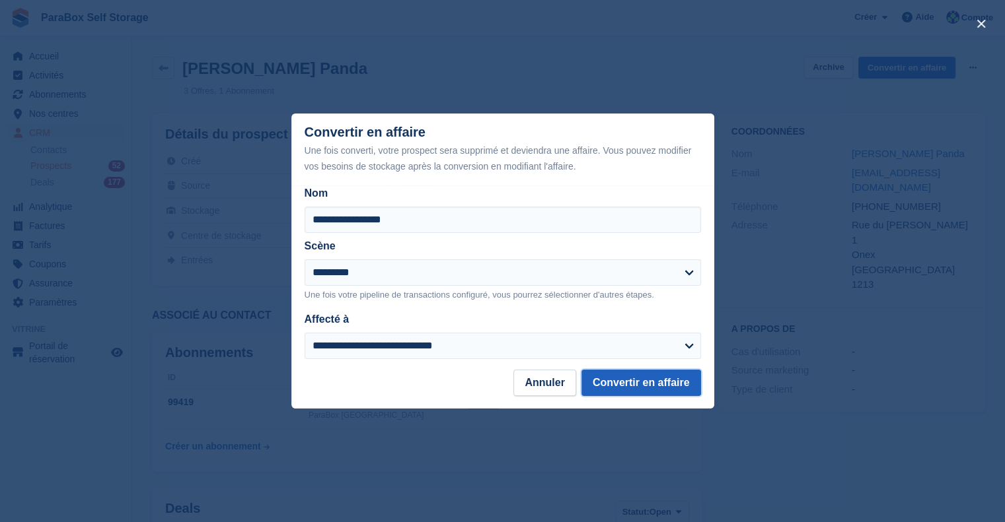
click at [634, 388] on button "Convertir en affaire" at bounding box center [641, 383] width 120 height 26
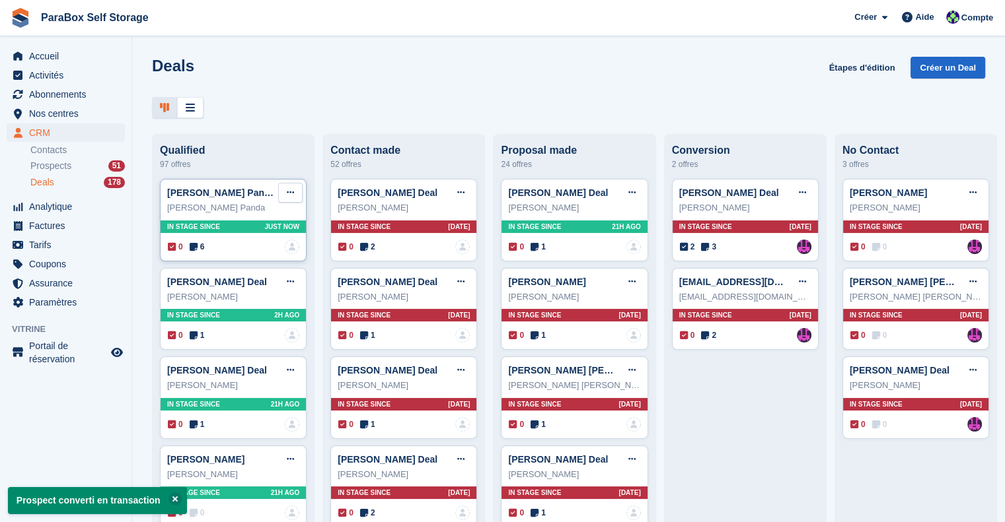
click at [287, 195] on icon at bounding box center [290, 192] width 7 height 9
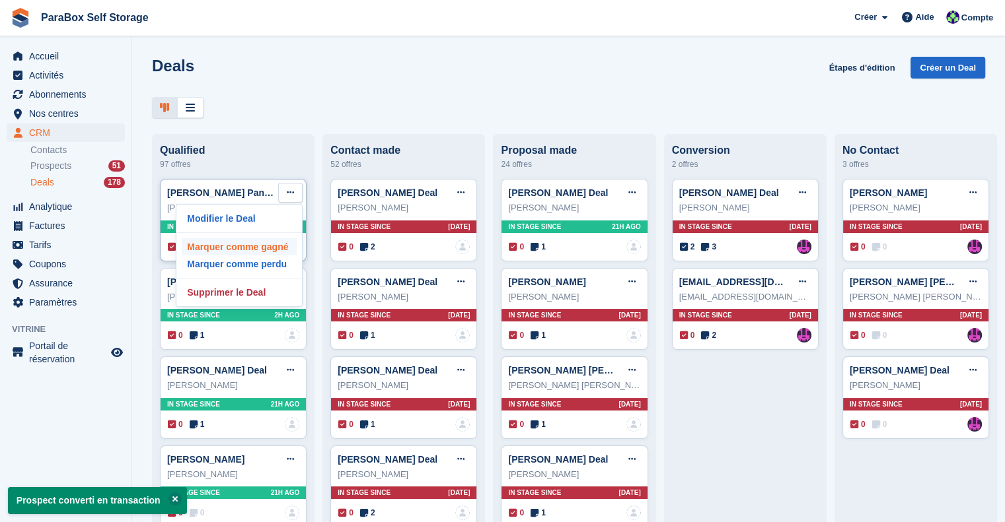
click at [246, 248] on p "Marquer comme gagné" at bounding box center [239, 246] width 115 height 17
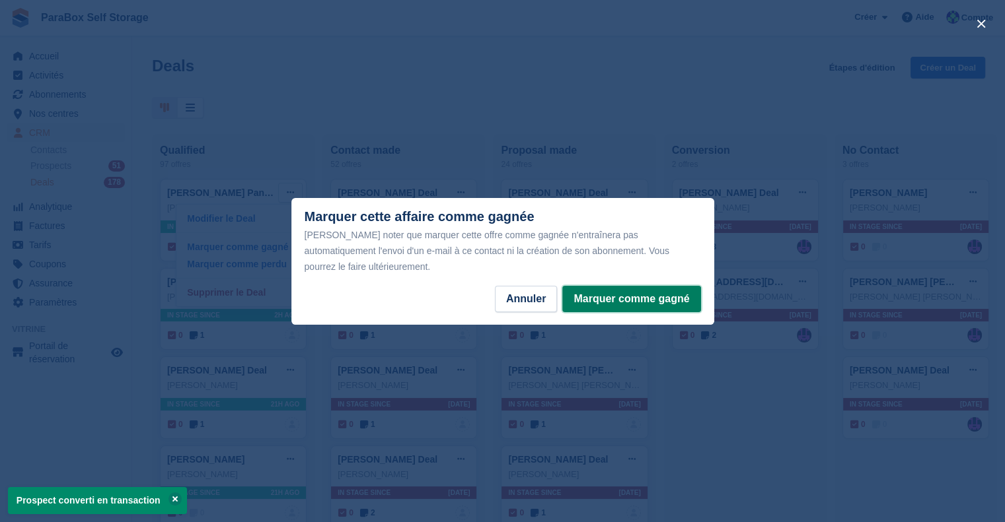
click at [587, 287] on button "Marquer comme gagné" at bounding box center [631, 299] width 138 height 26
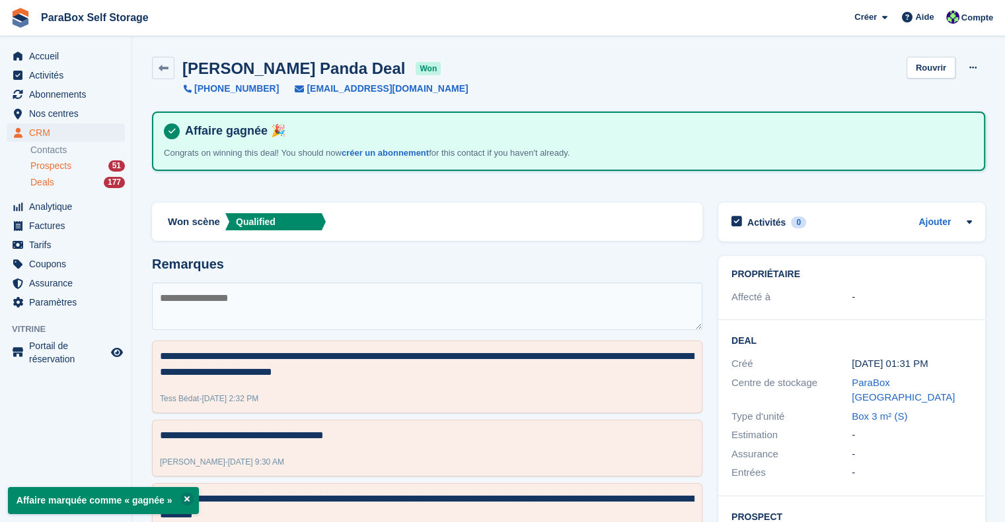
click at [85, 165] on div "Prospects 51" at bounding box center [77, 166] width 94 height 13
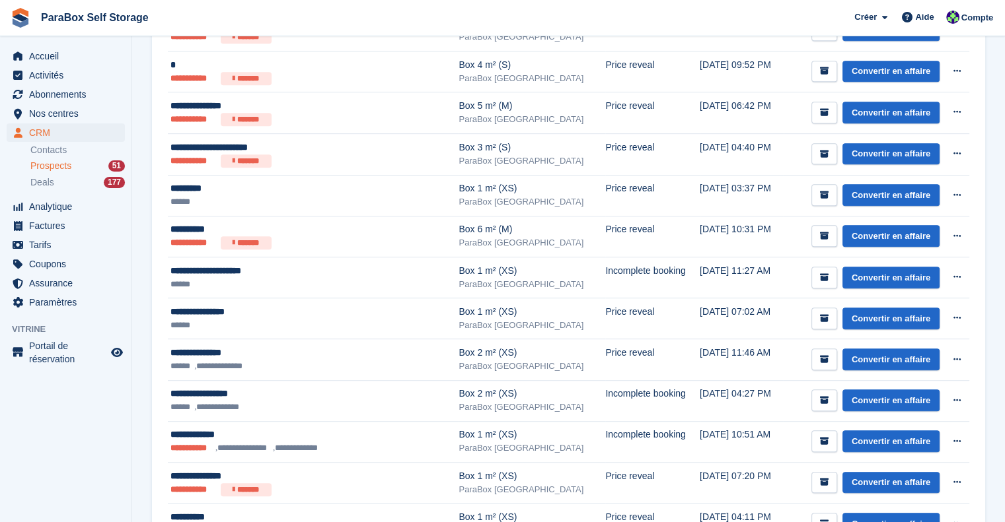
scroll to position [660, 0]
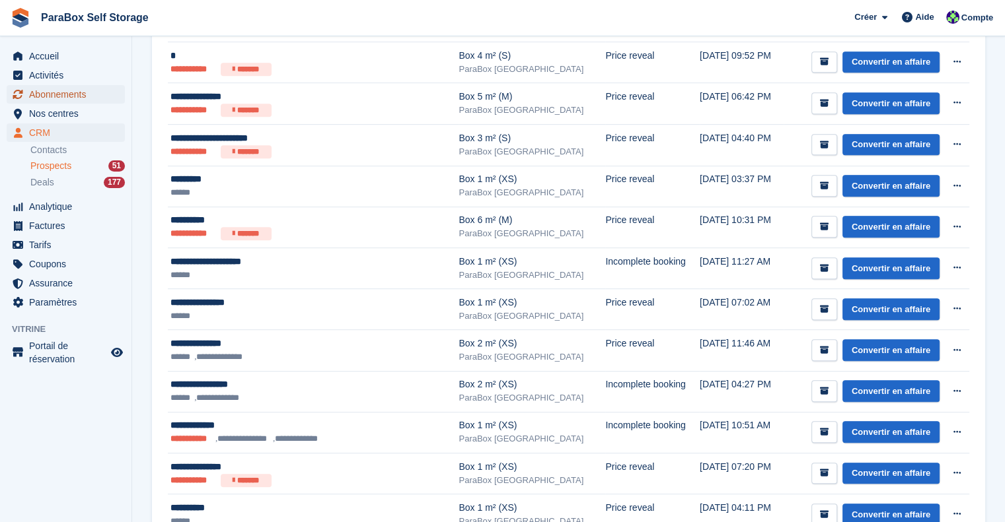
click at [61, 98] on span "Abonnements" at bounding box center [68, 94] width 79 height 18
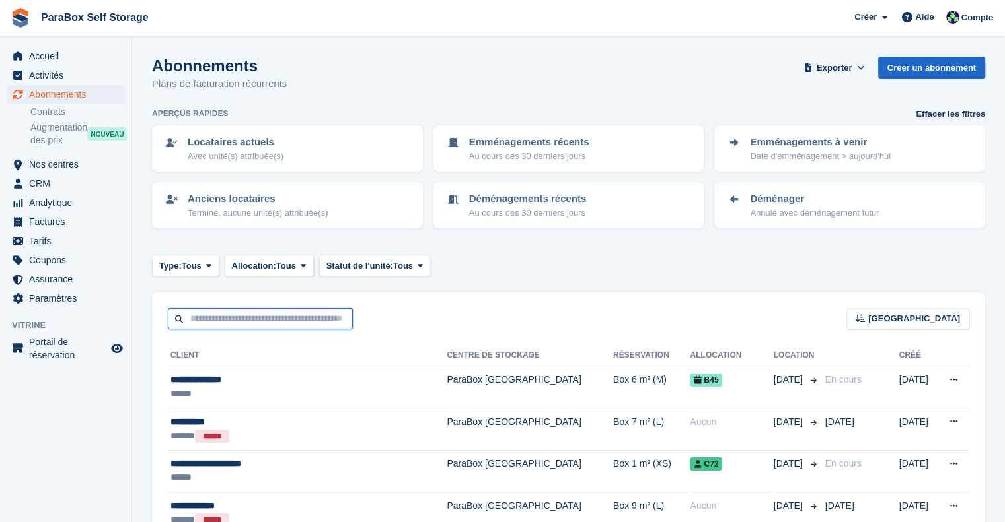
click at [269, 316] on input "text" at bounding box center [260, 319] width 185 height 22
type input "*******"
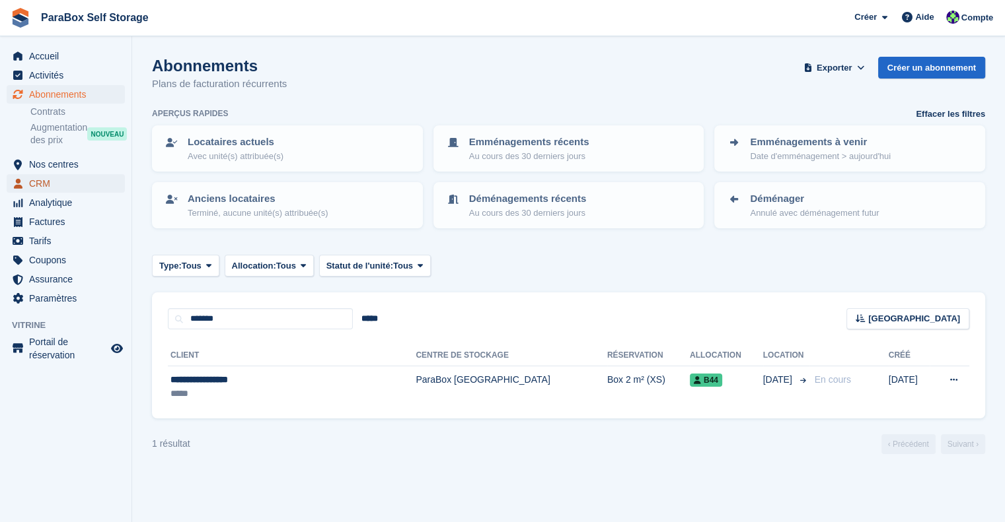
click at [46, 182] on span "CRM" at bounding box center [68, 183] width 79 height 18
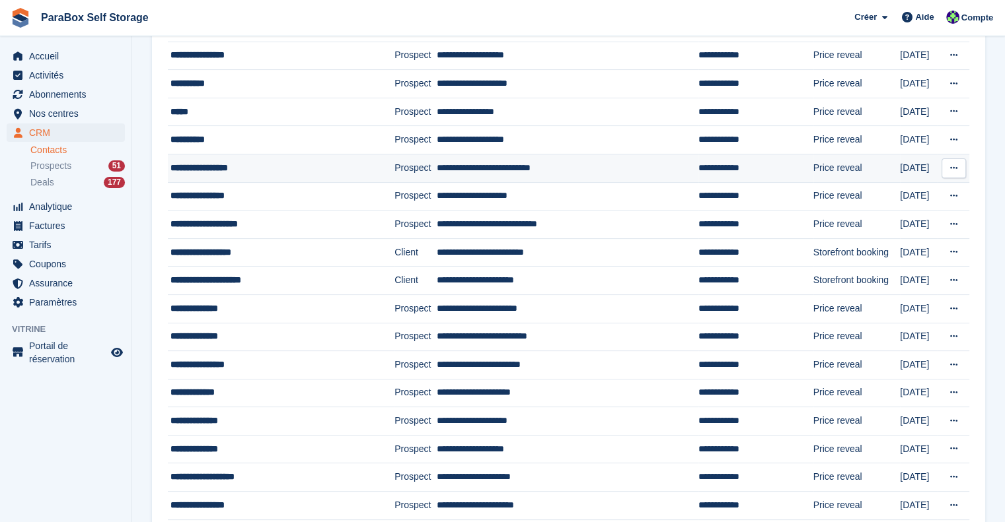
scroll to position [396, 0]
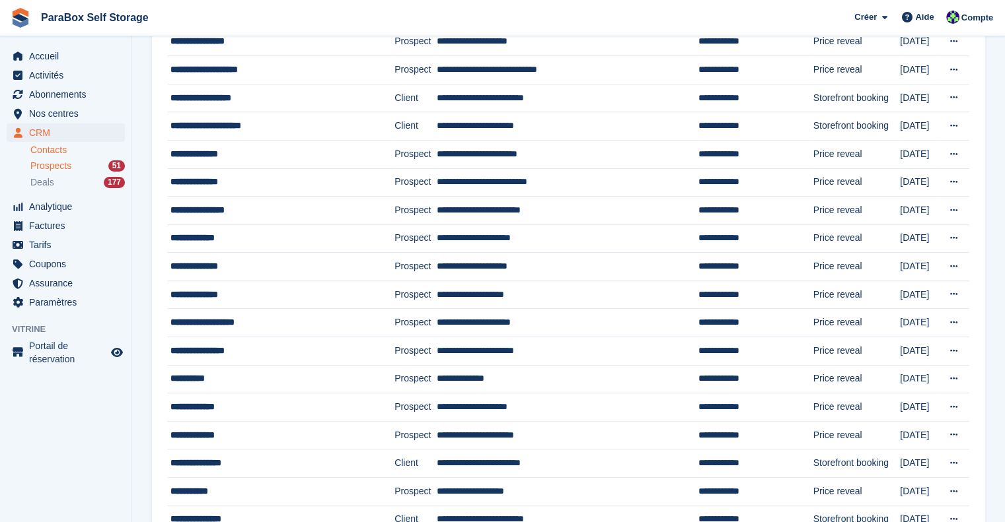
click at [69, 160] on span "Prospects" at bounding box center [50, 166] width 41 height 13
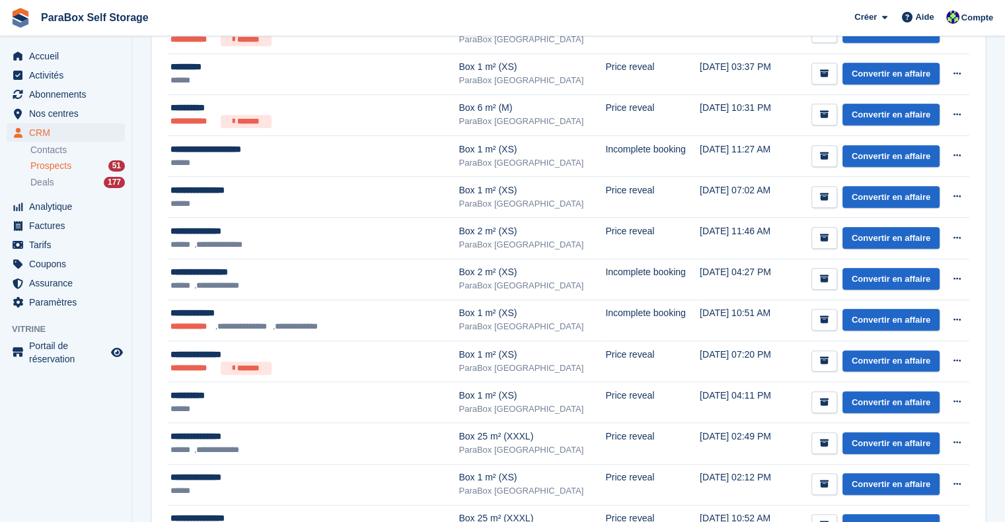
scroll to position [793, 0]
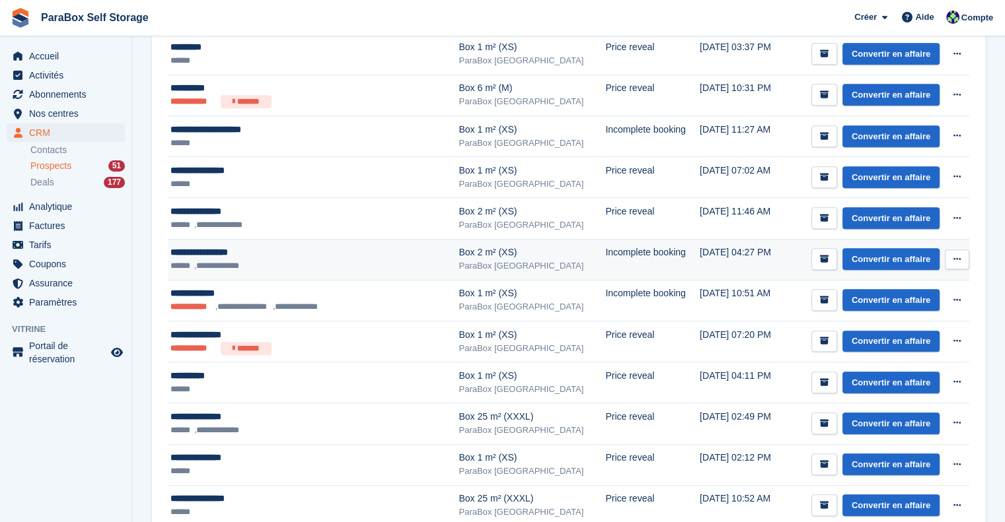
click at [231, 242] on td "**********" at bounding box center [313, 259] width 291 height 41
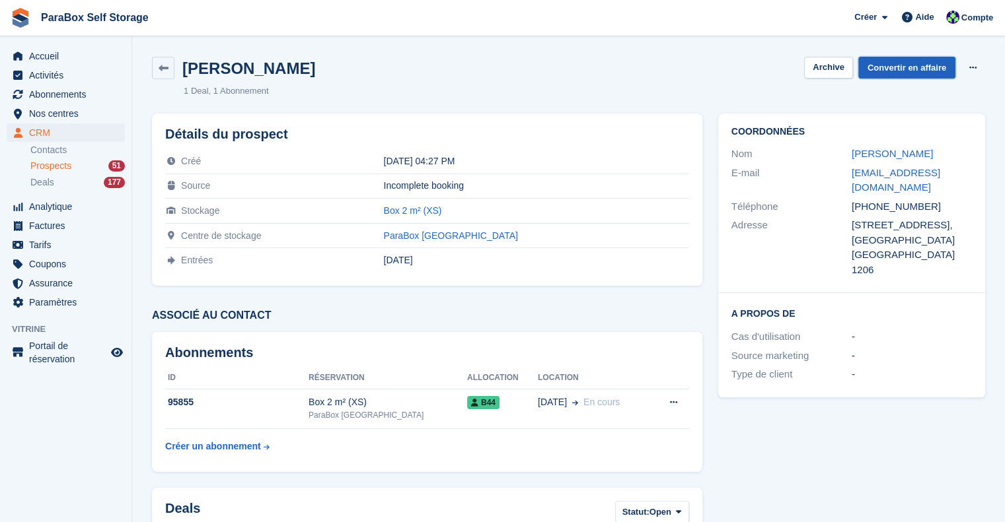
click at [928, 66] on link "Convertir en affaire" at bounding box center [906, 68] width 97 height 22
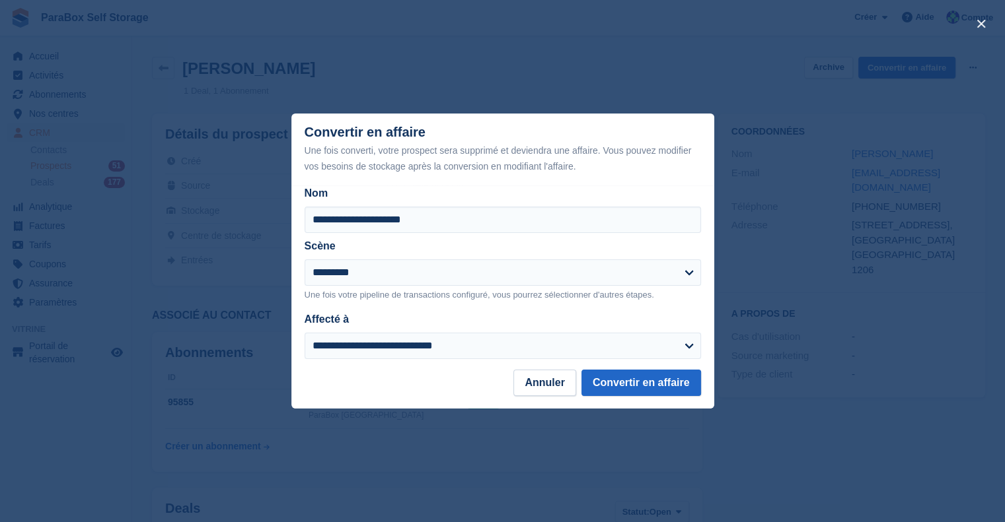
click at [651, 367] on div "**********" at bounding box center [502, 278] width 423 height 185
drag, startPoint x: 660, startPoint y: 382, endPoint x: 647, endPoint y: 382, distance: 13.9
click at [660, 382] on button "Convertir en affaire" at bounding box center [641, 383] width 120 height 26
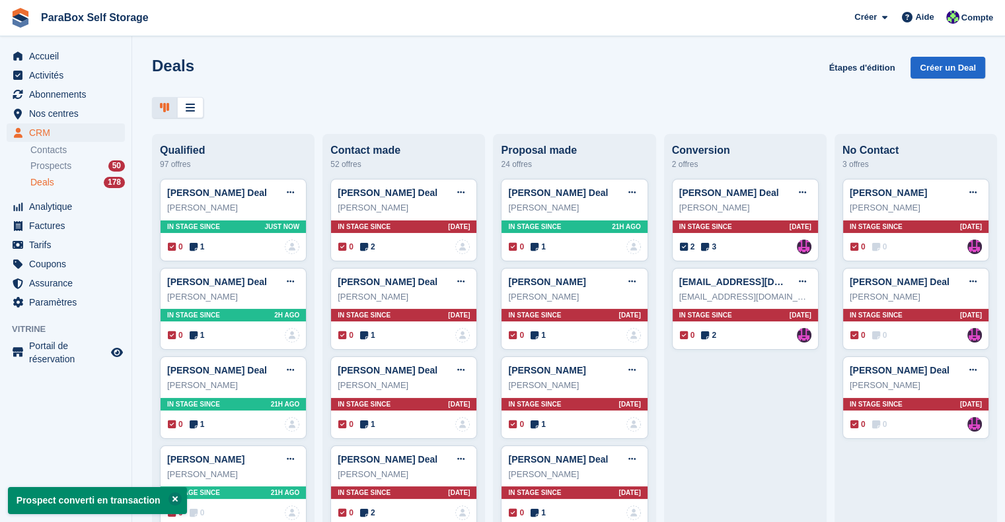
click at [53, 186] on div "Deals 178" at bounding box center [77, 182] width 94 height 13
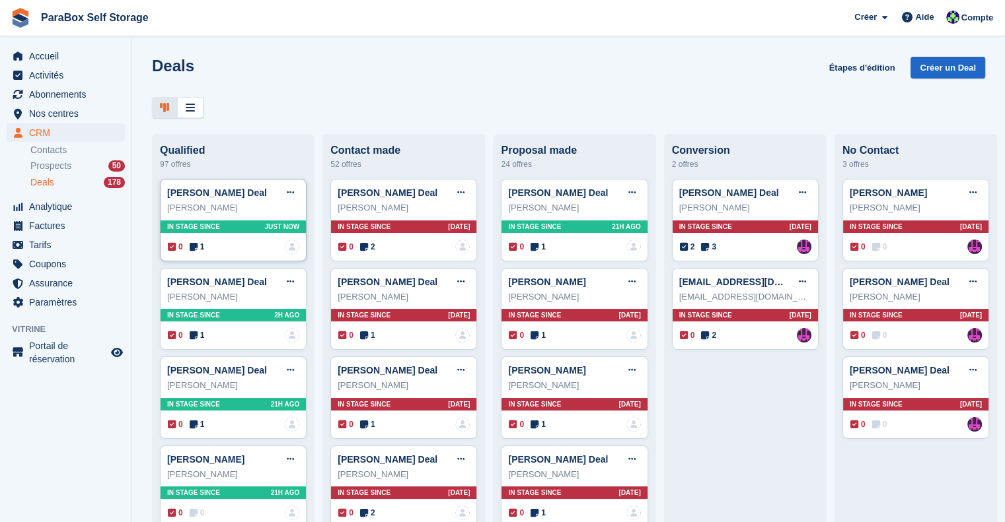
click at [192, 248] on icon at bounding box center [194, 246] width 8 height 9
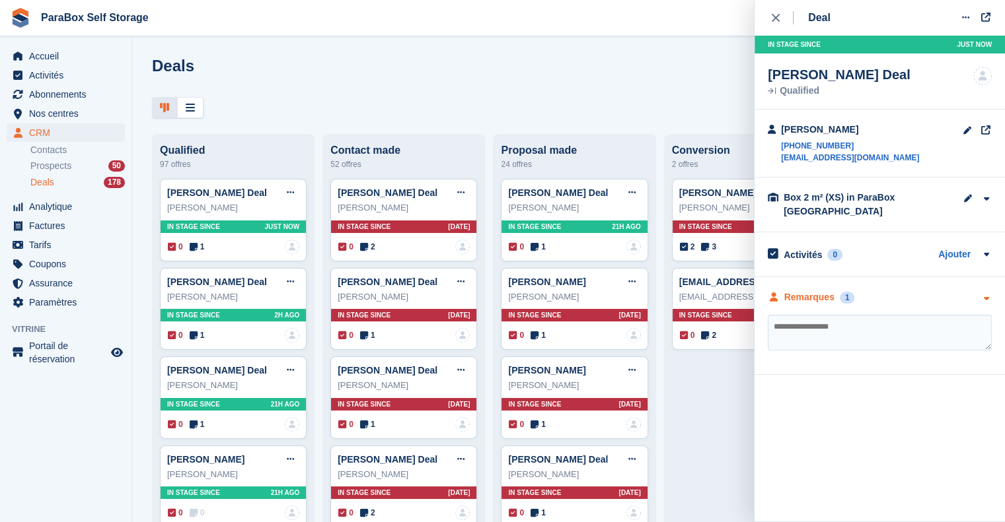
click at [806, 298] on div "Remarques" at bounding box center [809, 298] width 50 height 14
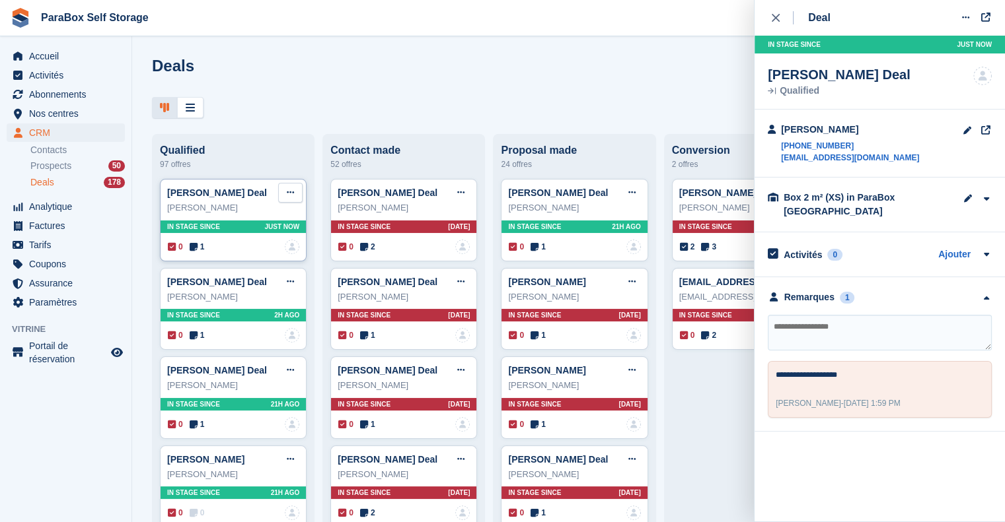
click at [280, 195] on button at bounding box center [290, 193] width 24 height 20
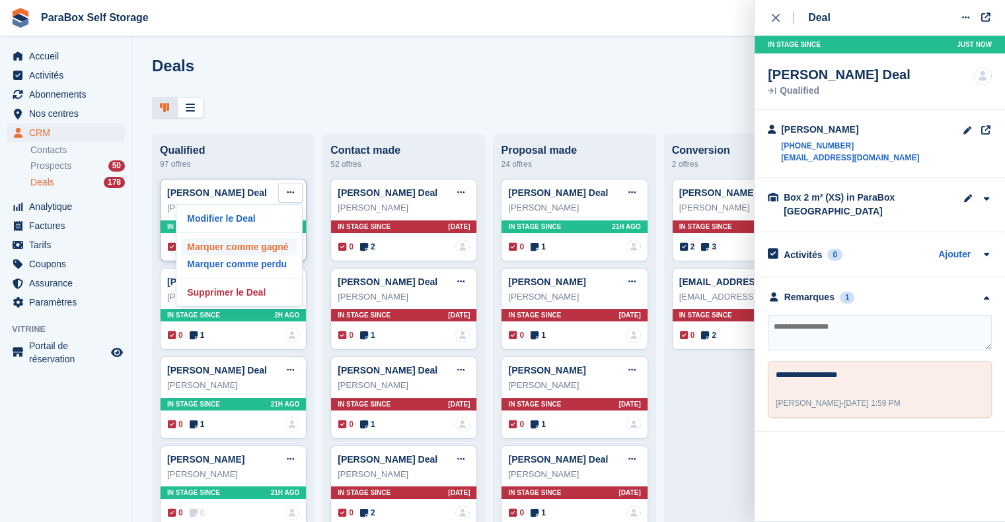
click at [269, 253] on p "Marquer comme gagné" at bounding box center [239, 246] width 115 height 17
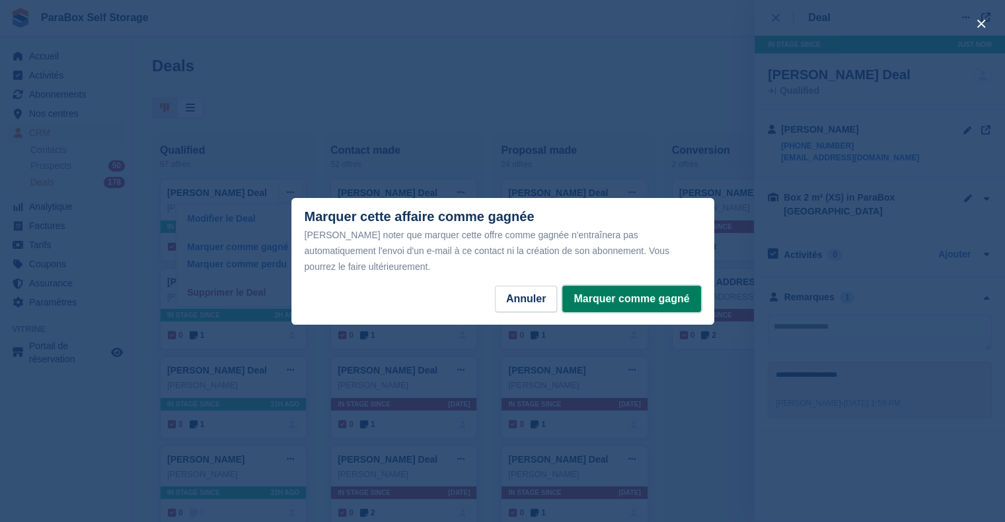
click at [622, 287] on button "Marquer comme gagné" at bounding box center [631, 299] width 138 height 26
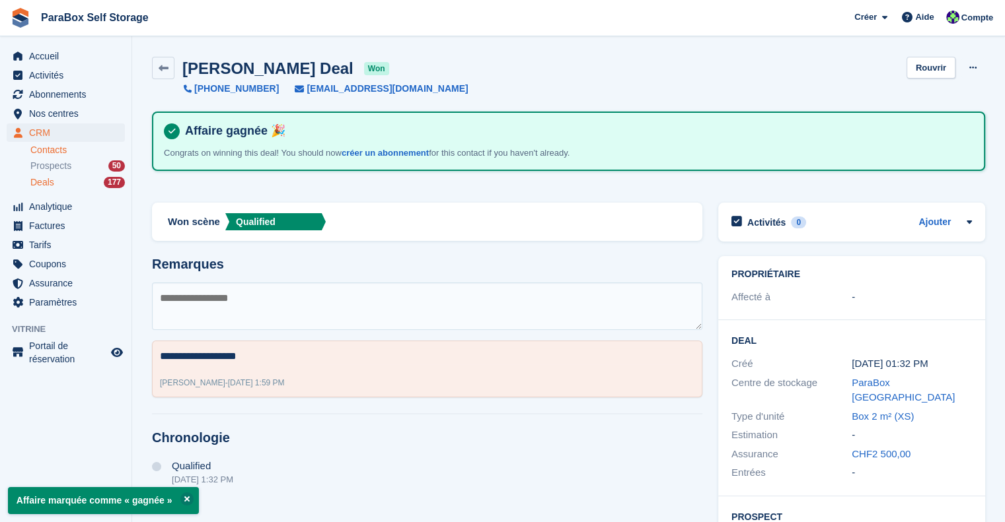
click at [69, 147] on link "Contacts" at bounding box center [77, 150] width 94 height 13
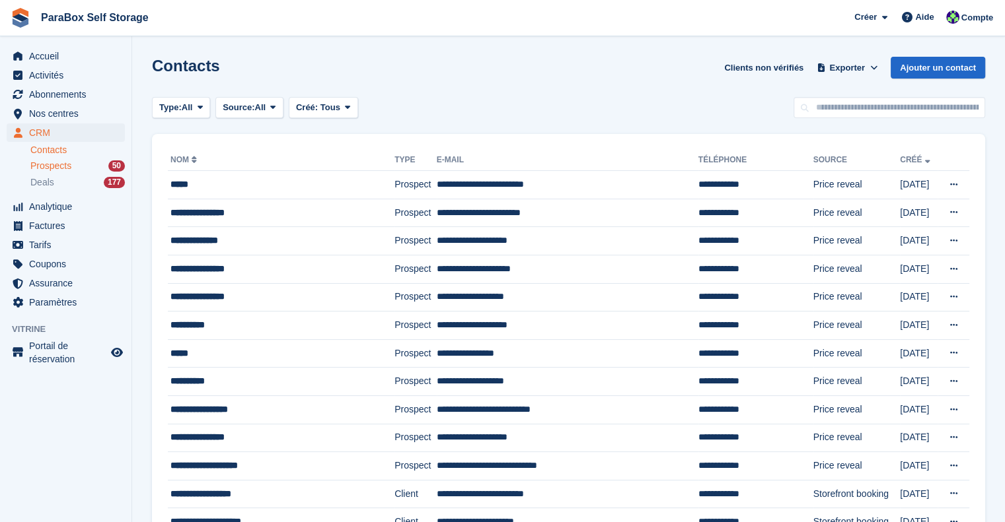
click at [67, 160] on span "Prospects" at bounding box center [50, 166] width 41 height 13
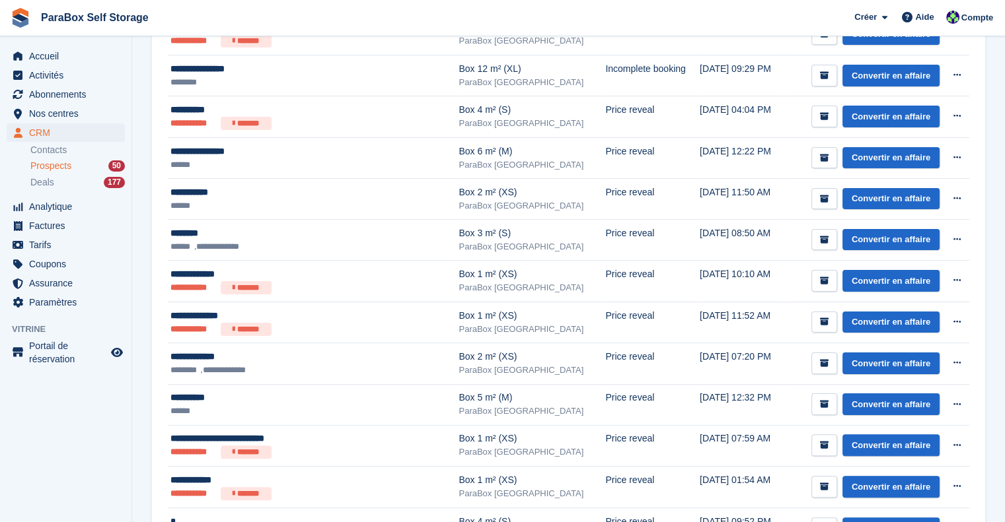
scroll to position [198, 0]
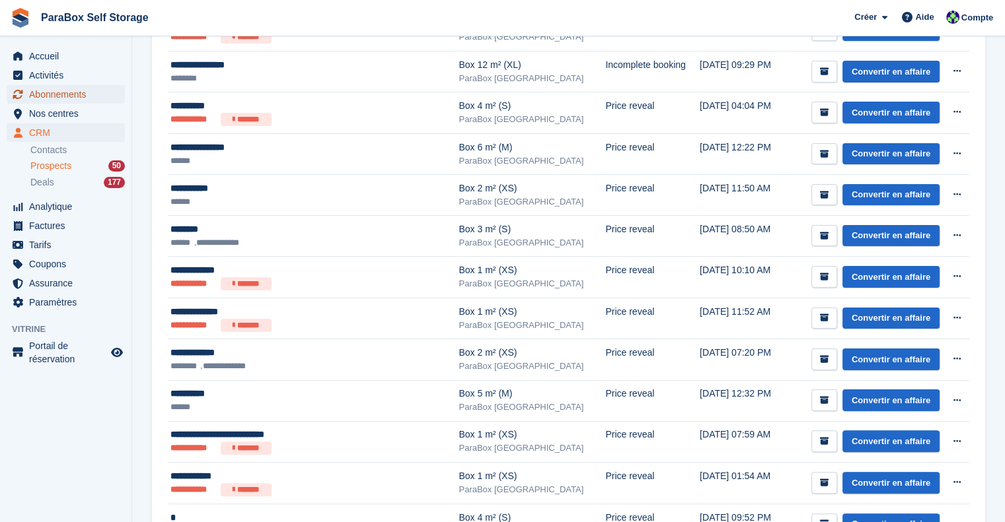
click at [66, 99] on span "Abonnements" at bounding box center [68, 94] width 79 height 18
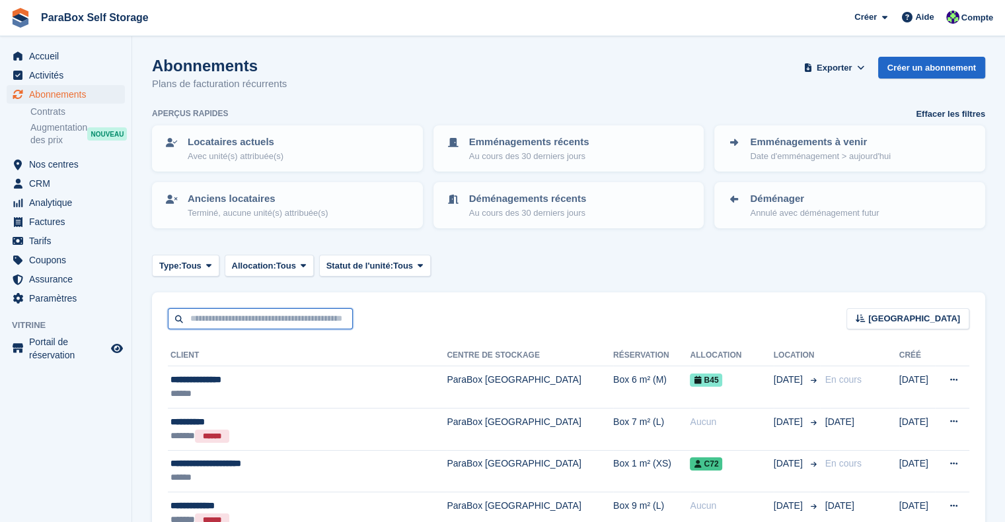
click at [232, 311] on input "text" at bounding box center [260, 319] width 185 height 22
type input "***"
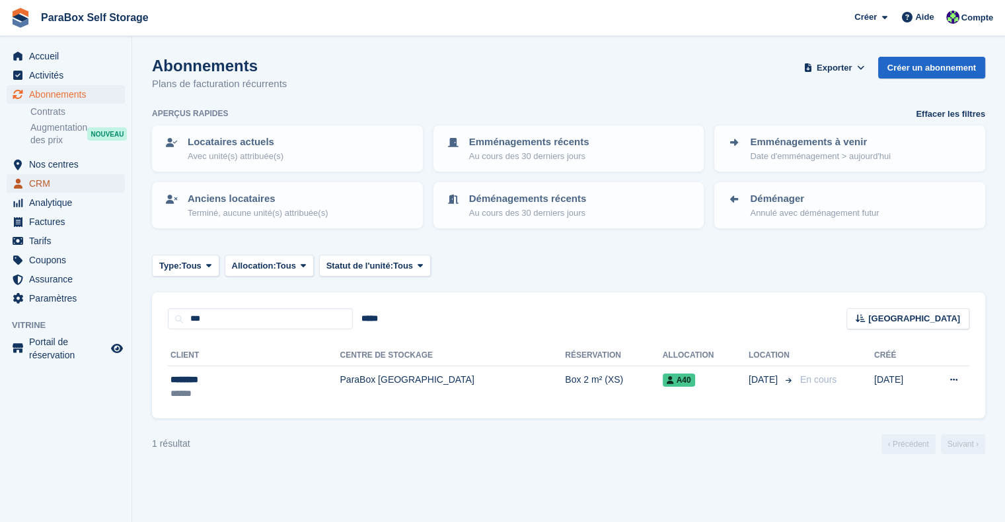
click at [55, 185] on span "CRM" at bounding box center [68, 183] width 79 height 18
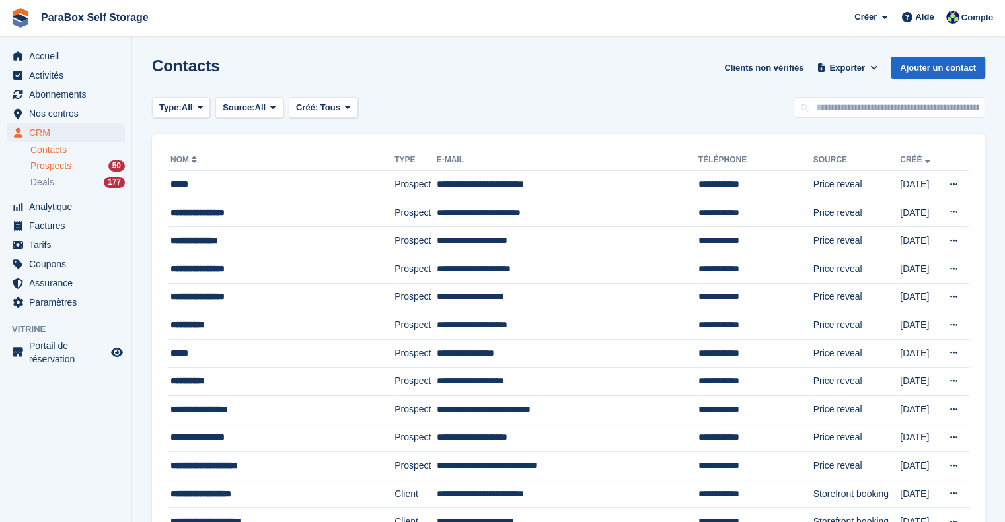
click at [68, 172] on span "Prospects" at bounding box center [50, 166] width 41 height 13
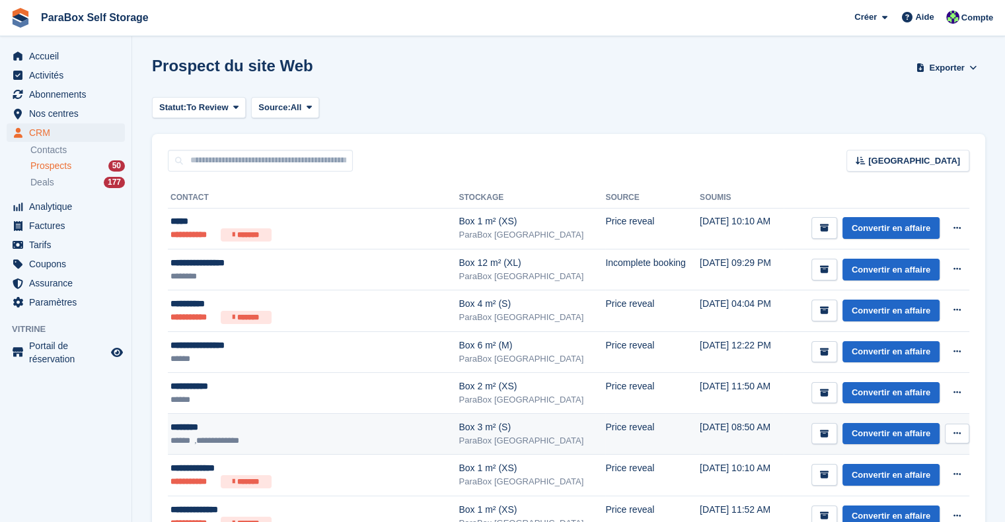
click at [327, 431] on div "********" at bounding box center [292, 428] width 245 height 14
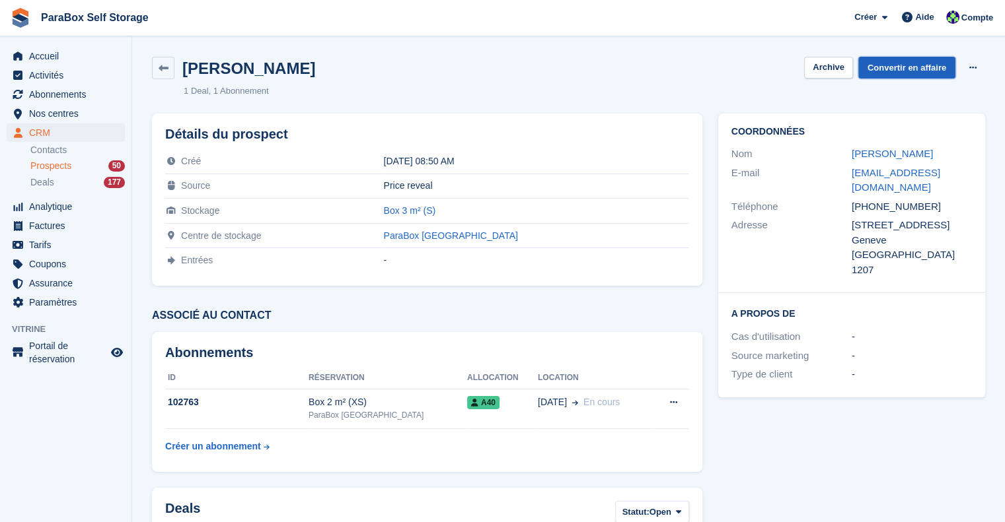
click at [911, 69] on link "Convertir en affaire" at bounding box center [906, 68] width 97 height 22
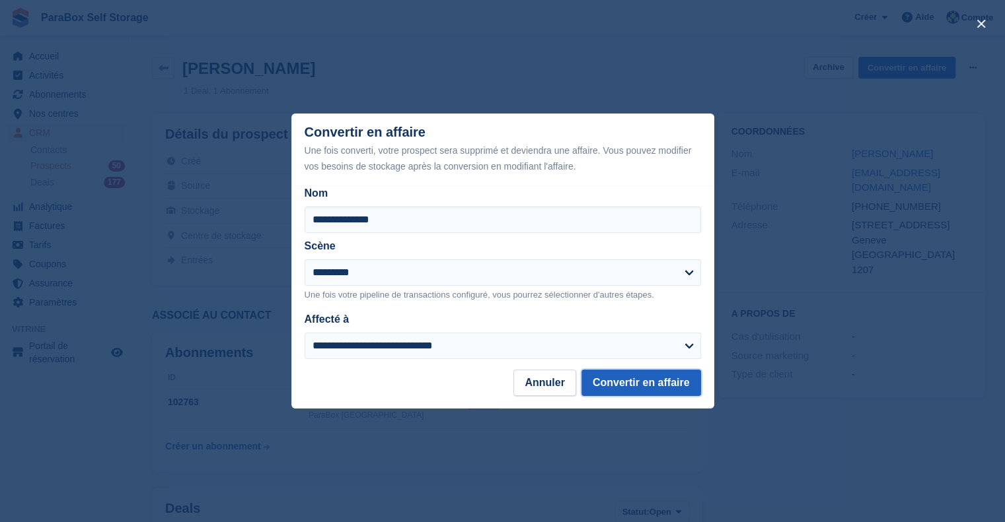
click at [653, 385] on button "Convertir en affaire" at bounding box center [641, 383] width 120 height 26
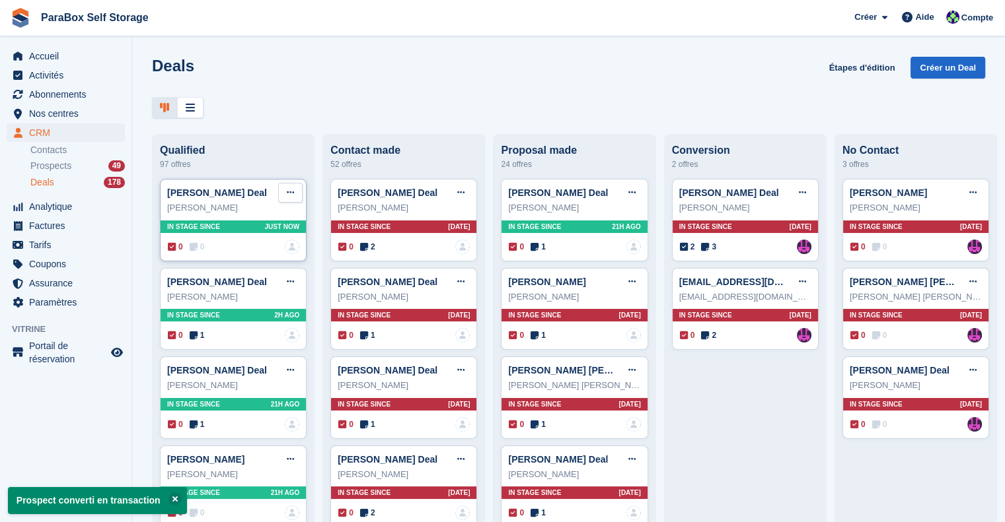
click at [287, 194] on icon at bounding box center [290, 192] width 7 height 9
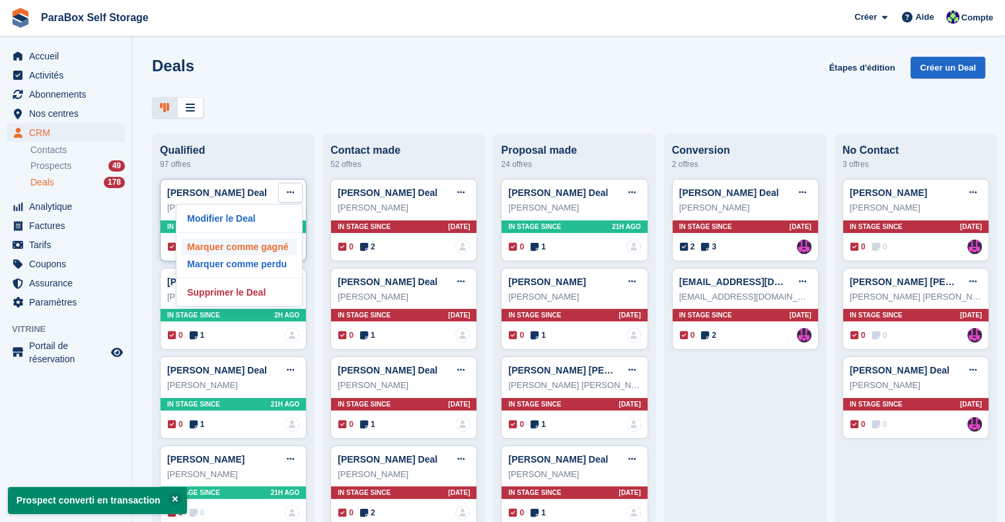
click at [264, 248] on p "Marquer comme gagné" at bounding box center [239, 246] width 115 height 17
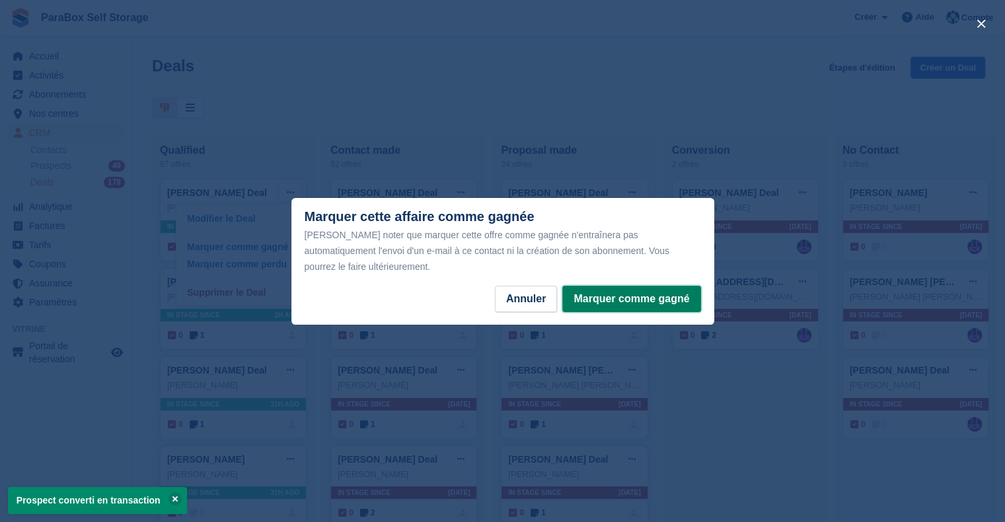
click at [651, 296] on button "Marquer comme gagné" at bounding box center [631, 299] width 138 height 26
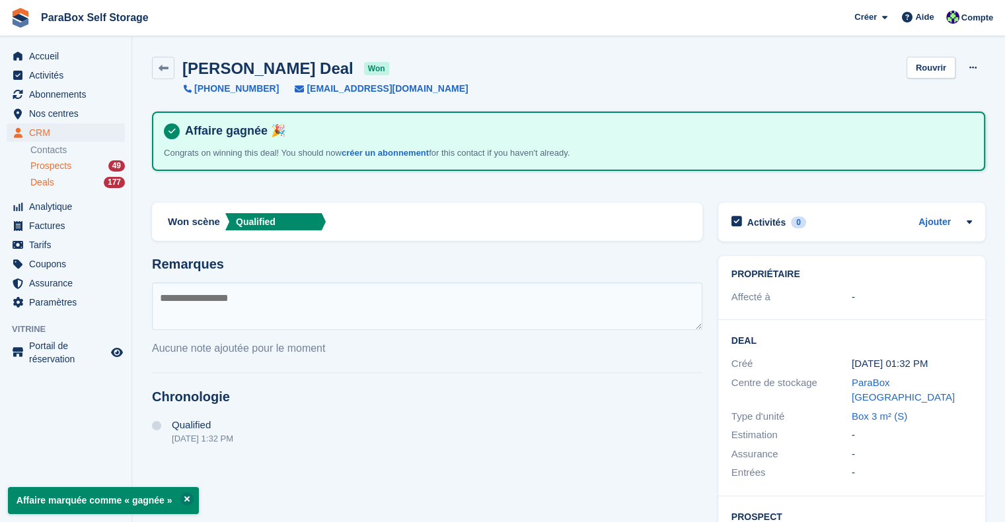
click at [53, 167] on span "Prospects" at bounding box center [50, 166] width 41 height 13
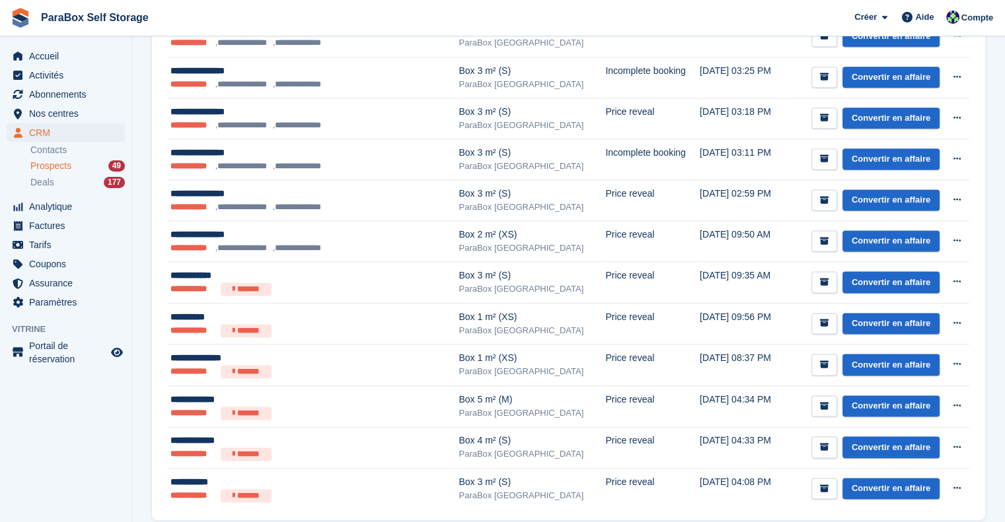
scroll to position [1651, 0]
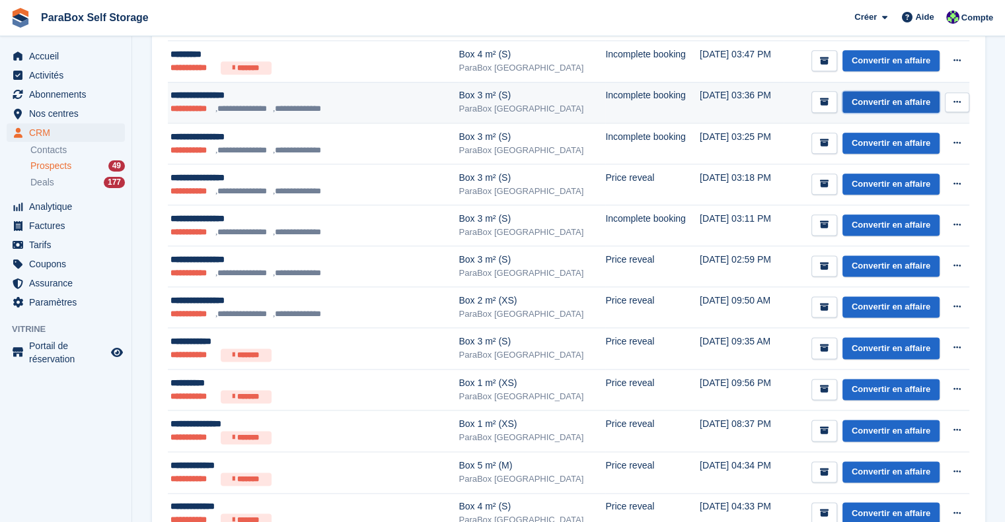
click at [917, 97] on link "Convertir en affaire" at bounding box center [890, 102] width 97 height 22
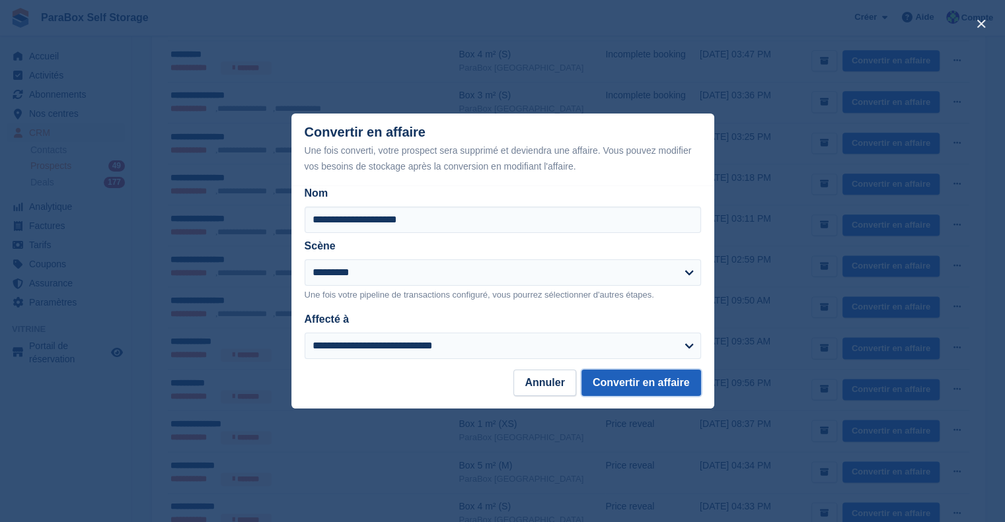
click at [682, 383] on button "Convertir en affaire" at bounding box center [641, 383] width 120 height 26
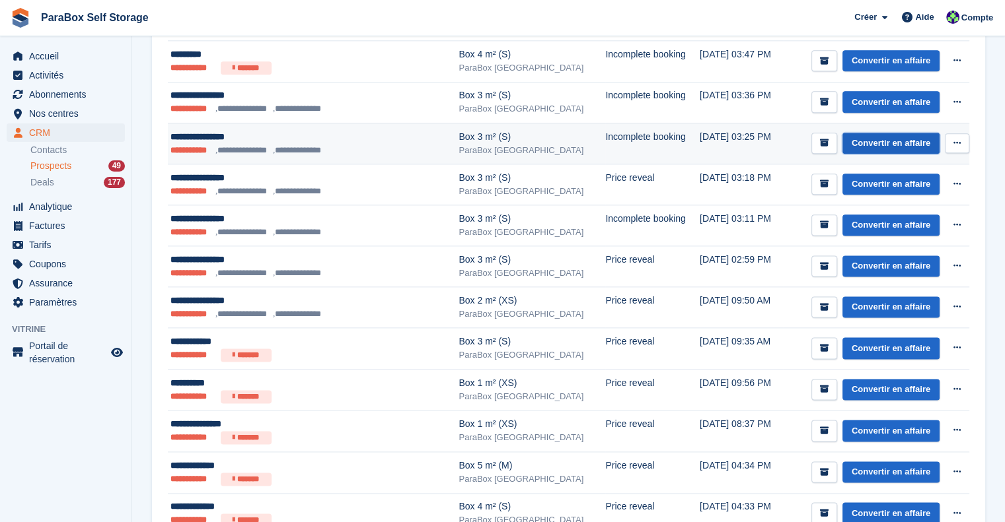
click at [876, 135] on link "Convertir en affaire" at bounding box center [890, 144] width 97 height 22
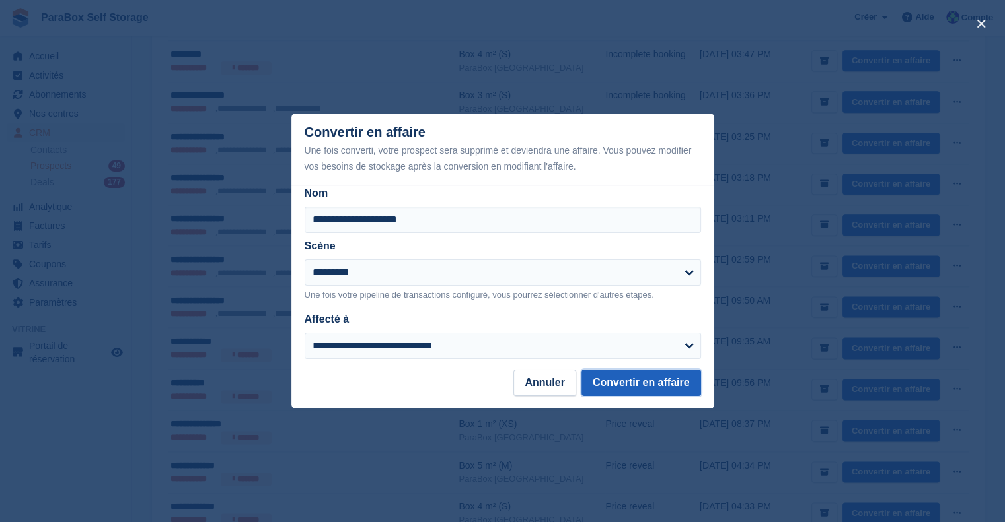
click at [656, 384] on button "Convertir en affaire" at bounding box center [641, 383] width 120 height 26
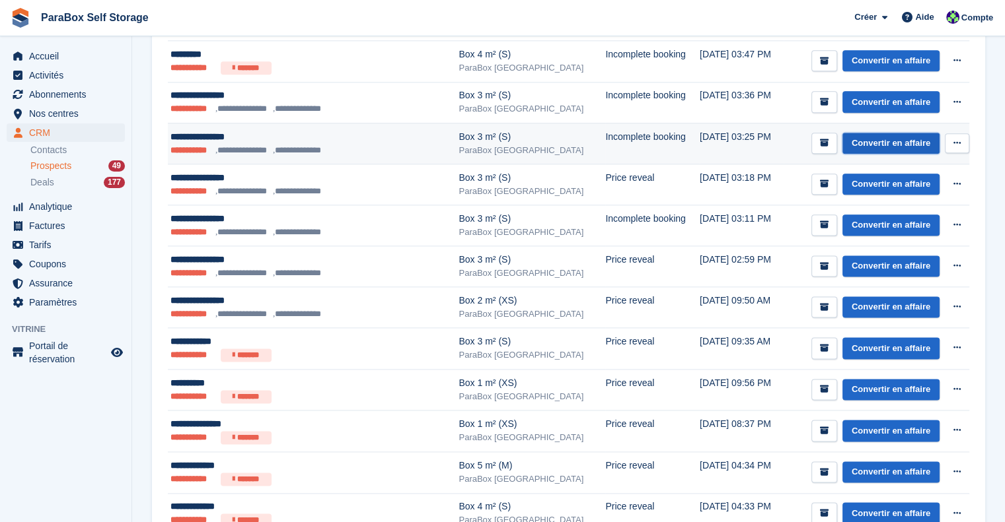
click at [872, 135] on link "Convertir en affaire" at bounding box center [890, 144] width 97 height 22
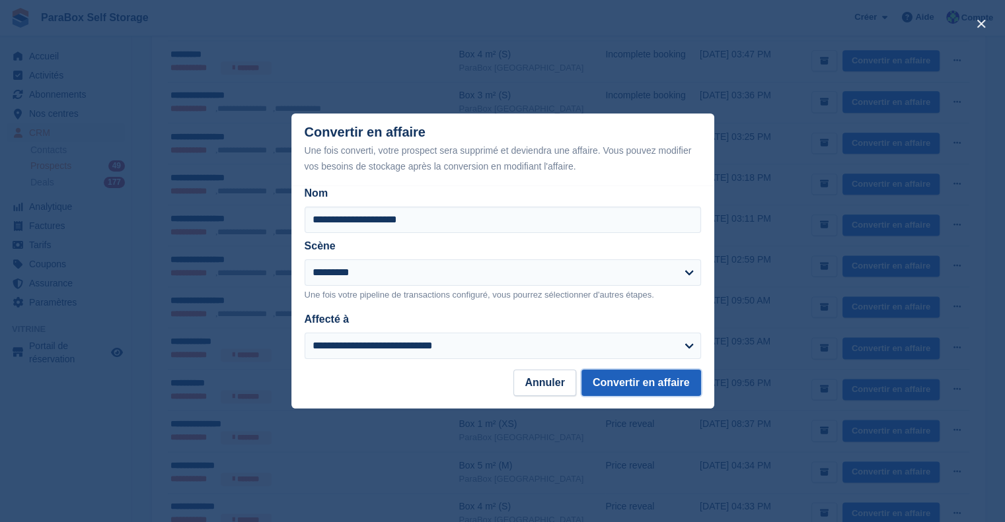
click at [637, 382] on button "Convertir en affaire" at bounding box center [641, 383] width 120 height 26
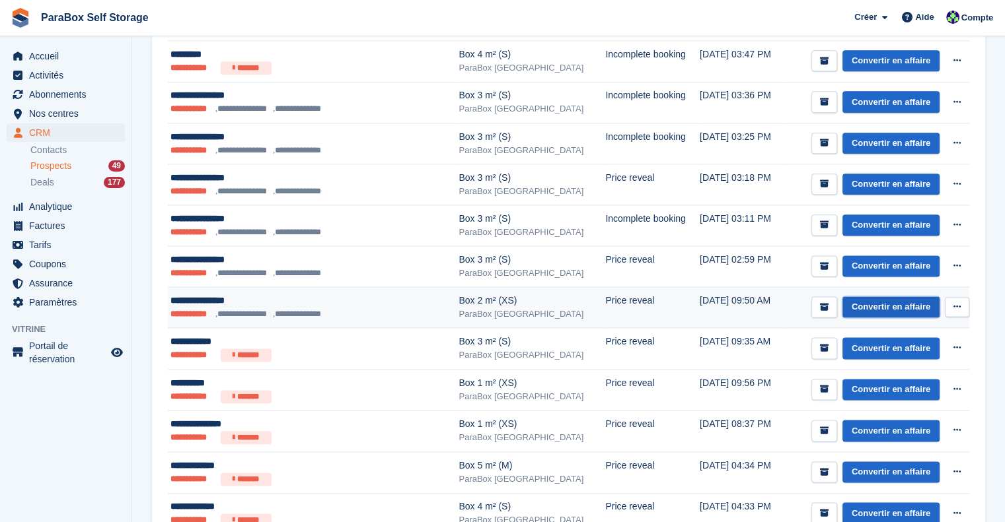
click at [885, 299] on link "Convertir en affaire" at bounding box center [890, 308] width 97 height 22
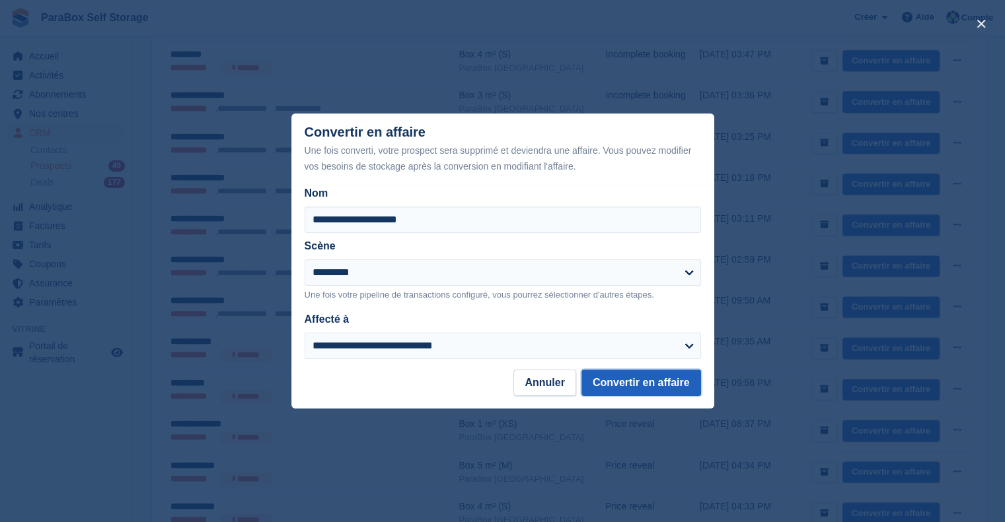
click at [662, 391] on button "Convertir en affaire" at bounding box center [641, 383] width 120 height 26
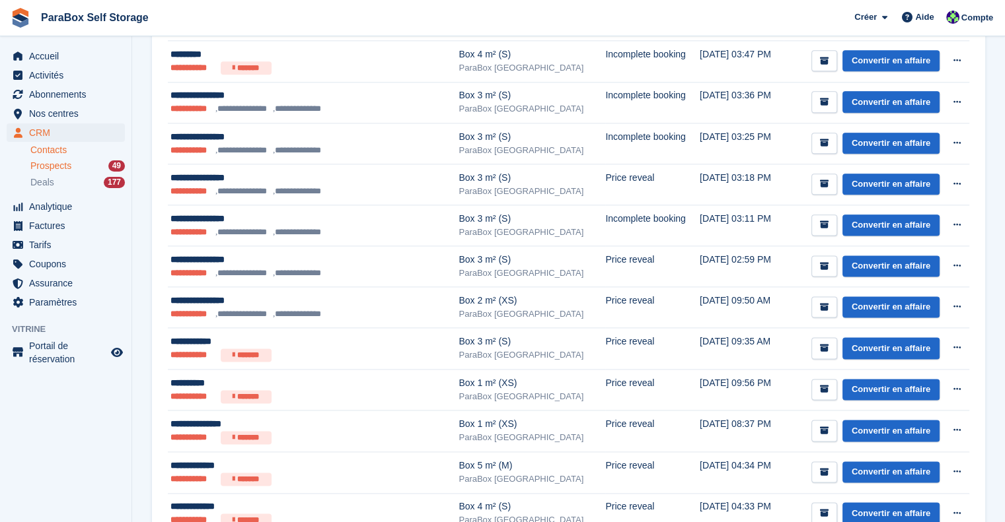
click at [60, 150] on link "Contacts" at bounding box center [77, 150] width 94 height 13
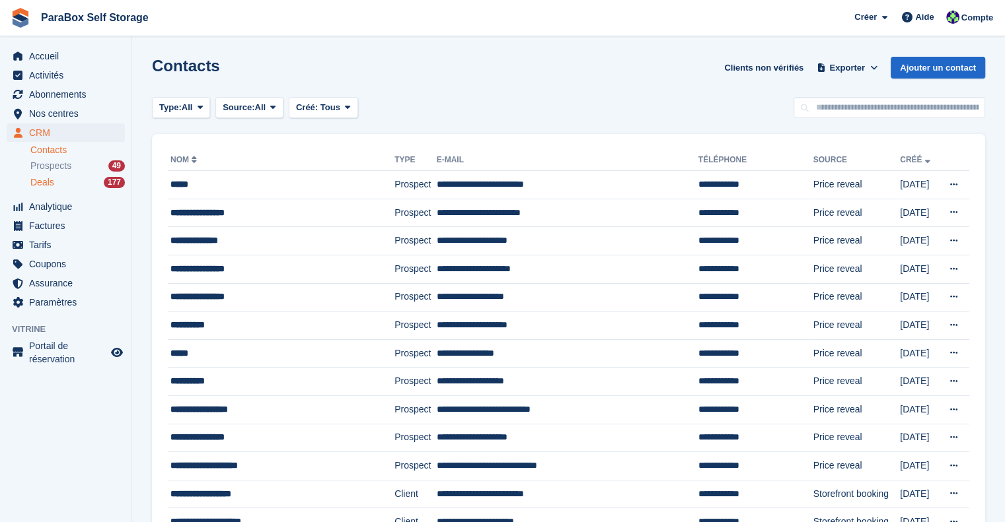
click at [41, 184] on span "Deals" at bounding box center [42, 182] width 24 height 13
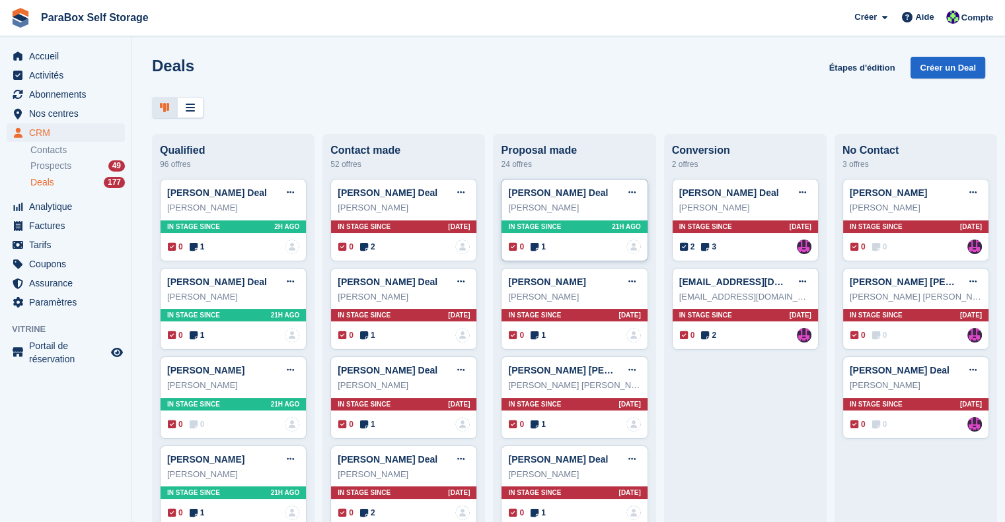
click at [534, 250] on icon at bounding box center [534, 246] width 8 height 9
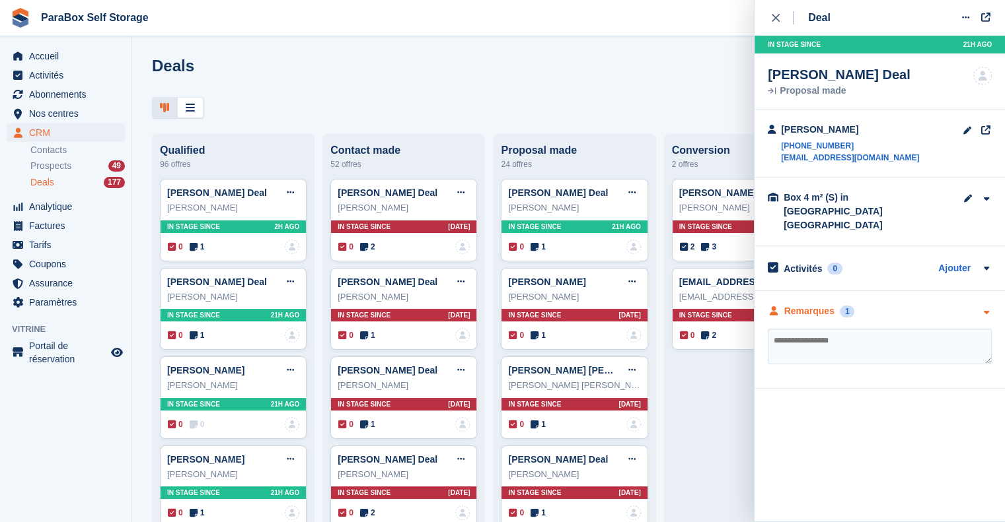
click at [832, 304] on div "Remarques 1" at bounding box center [810, 311] width 87 height 14
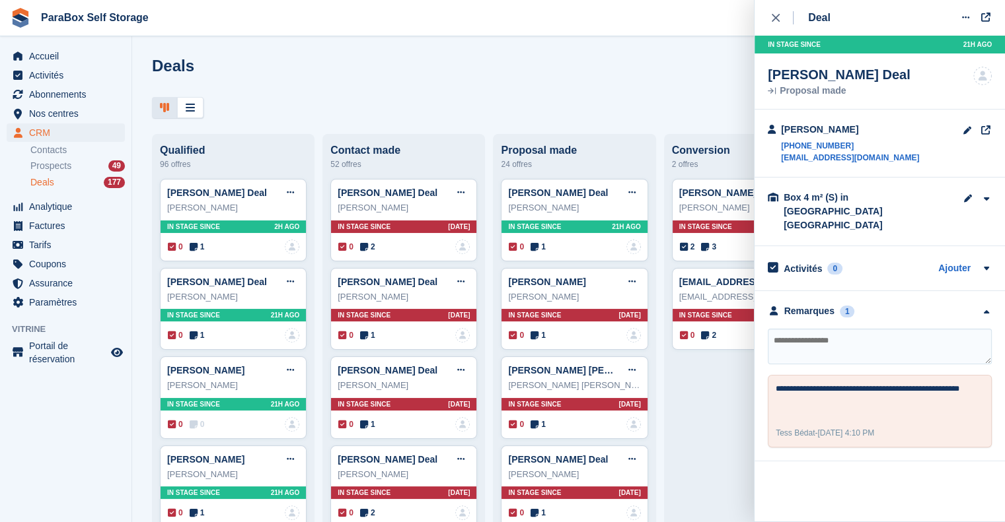
click at [858, 329] on textarea at bounding box center [879, 347] width 224 height 36
type textarea "**********"
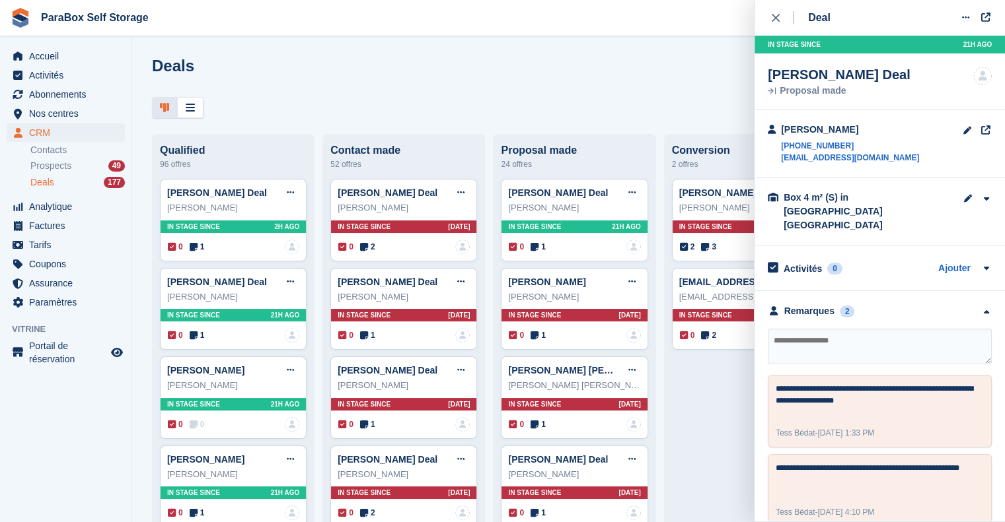
click at [534, 102] on div at bounding box center [568, 108] width 833 height 22
click at [55, 168] on span "Prospects" at bounding box center [50, 166] width 41 height 13
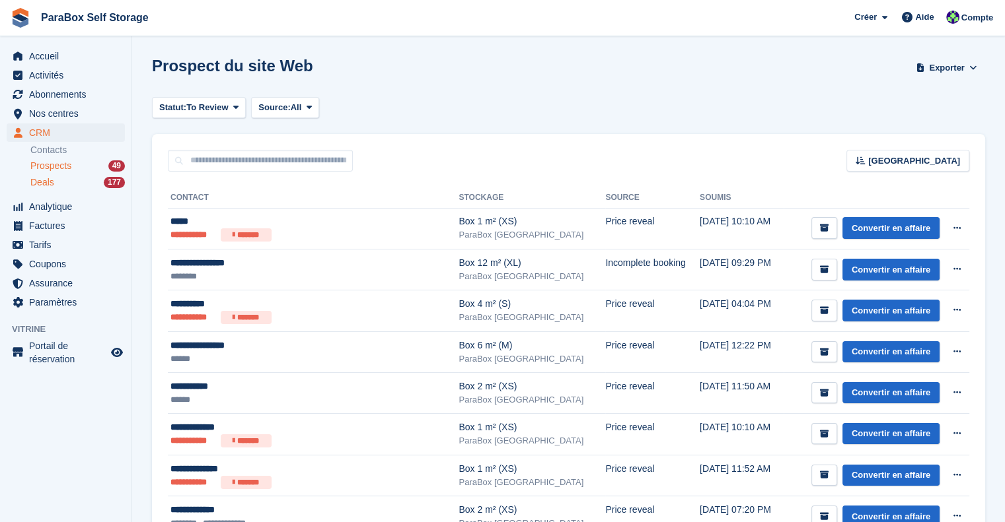
click at [40, 182] on span "Deals" at bounding box center [42, 182] width 24 height 13
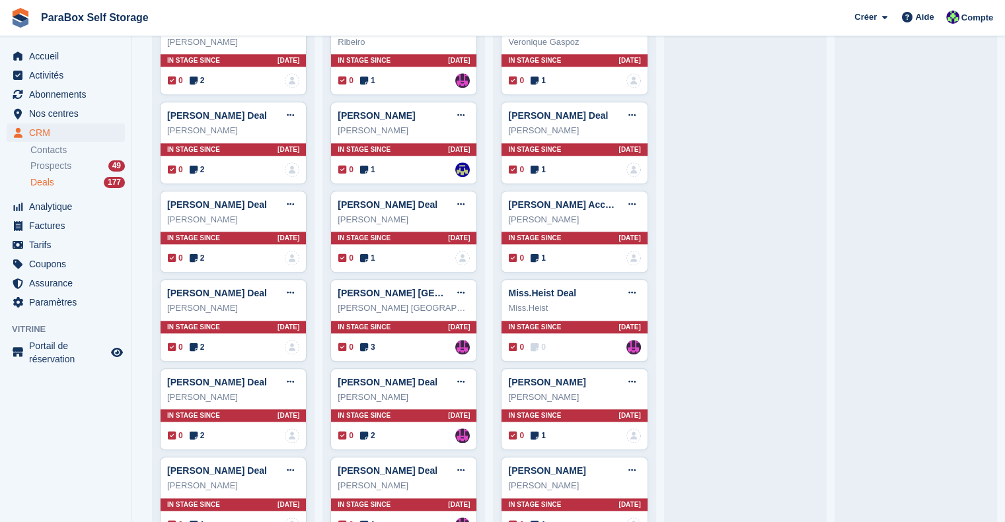
scroll to position [1387, 0]
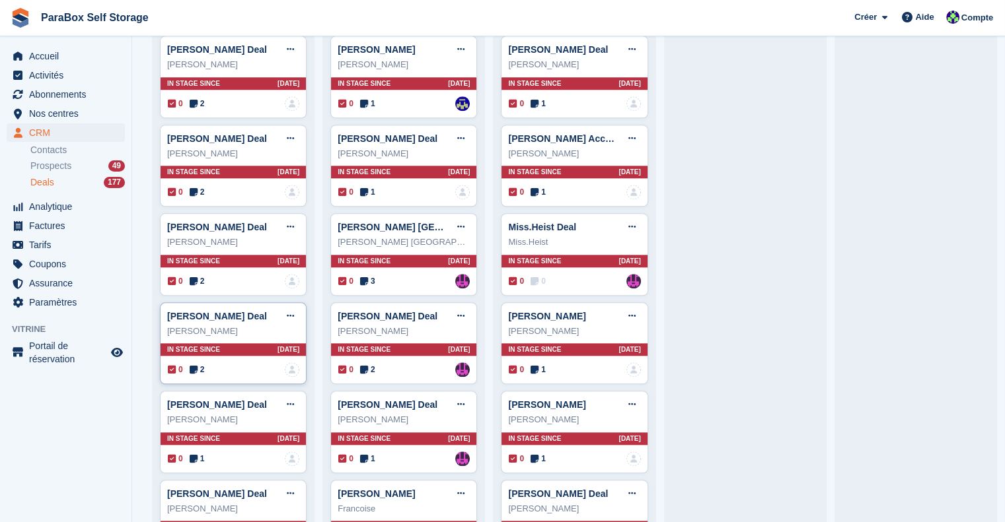
click at [206, 369] on div "0 2 Personne n'est affecté à cette transaction" at bounding box center [233, 370] width 131 height 15
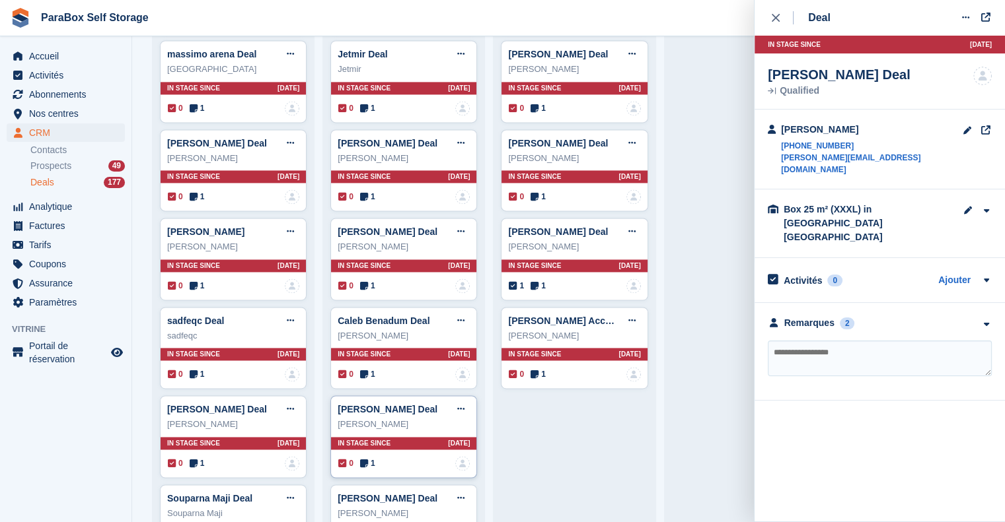
scroll to position [2047, 0]
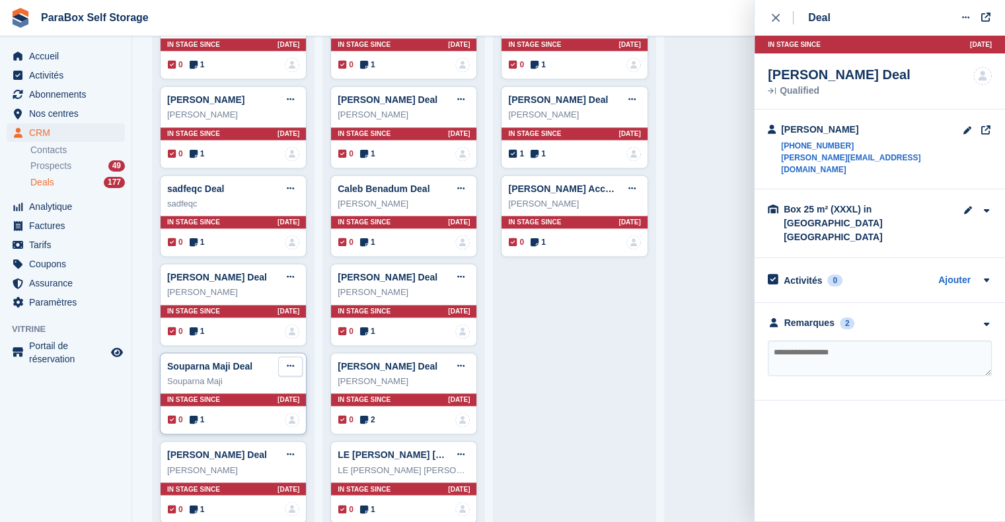
click at [287, 362] on icon at bounding box center [290, 366] width 7 height 9
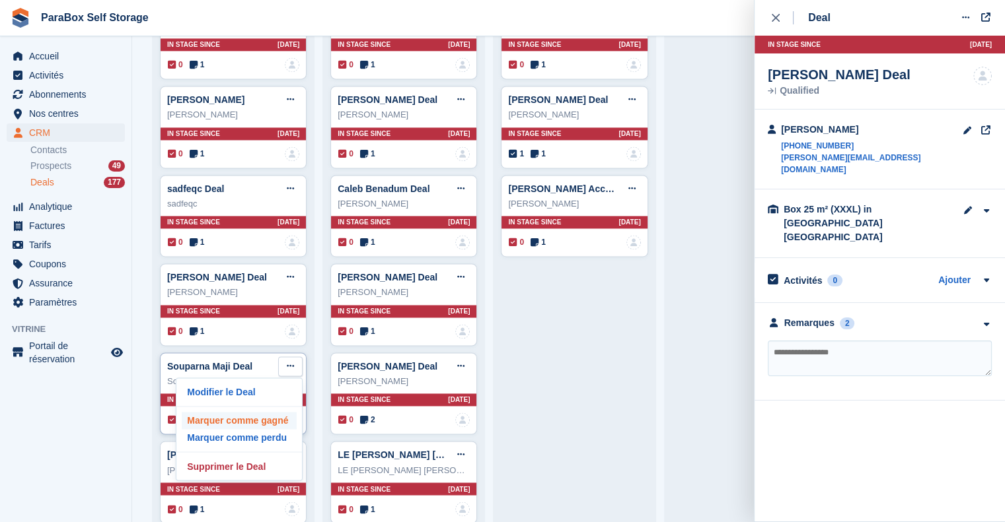
click at [277, 412] on p "Marquer comme gagné" at bounding box center [239, 420] width 115 height 17
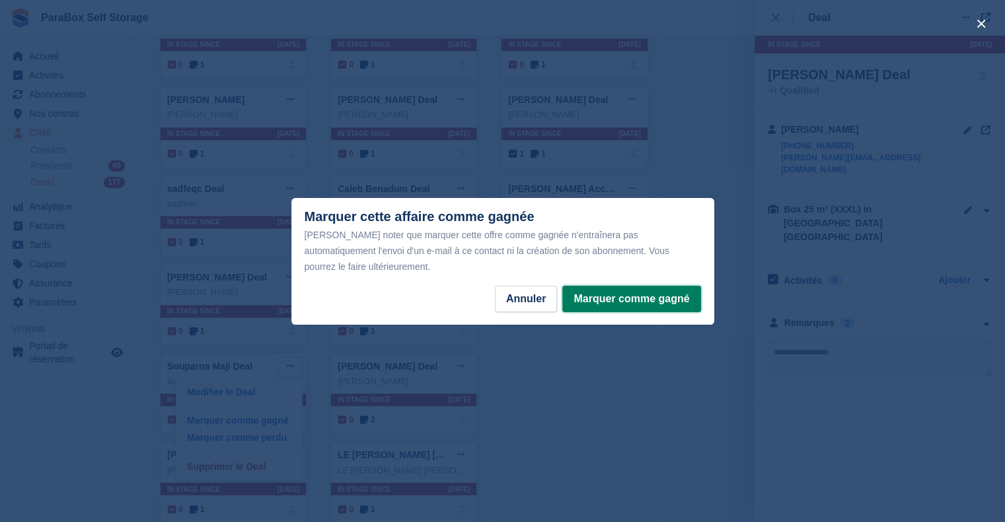
click at [618, 289] on button "Marquer comme gagné" at bounding box center [631, 299] width 138 height 26
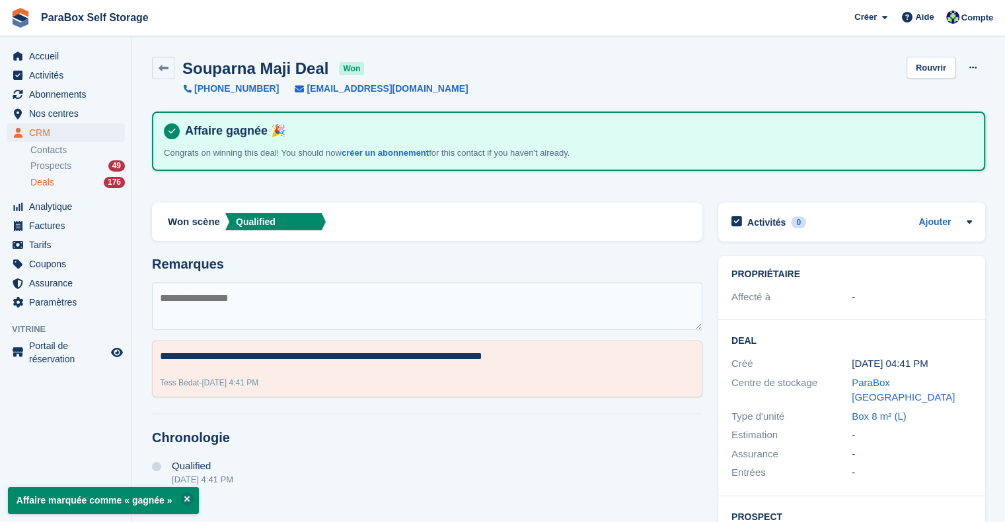
scroll to position [186, 0]
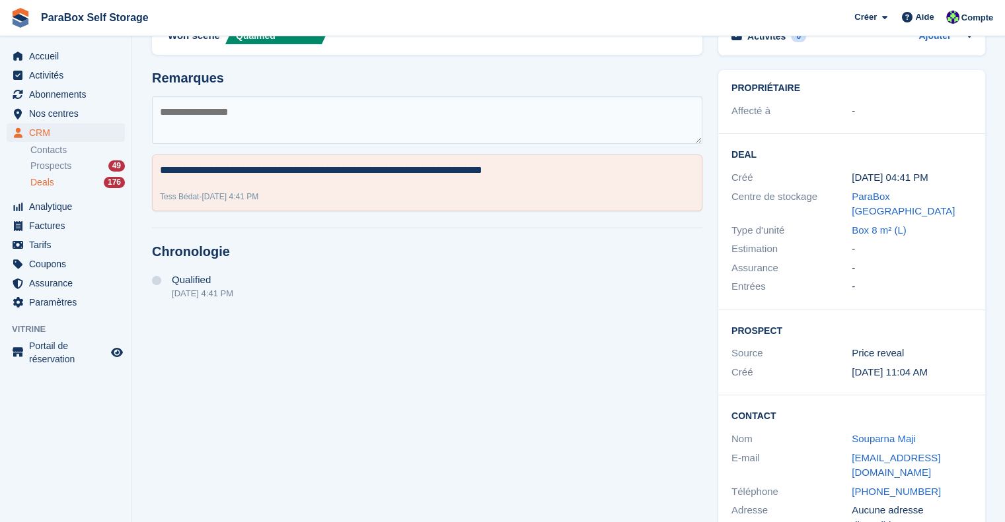
click at [553, 316] on div "**********" at bounding box center [427, 283] width 566 height 548
click at [63, 171] on span "Prospects" at bounding box center [50, 166] width 41 height 13
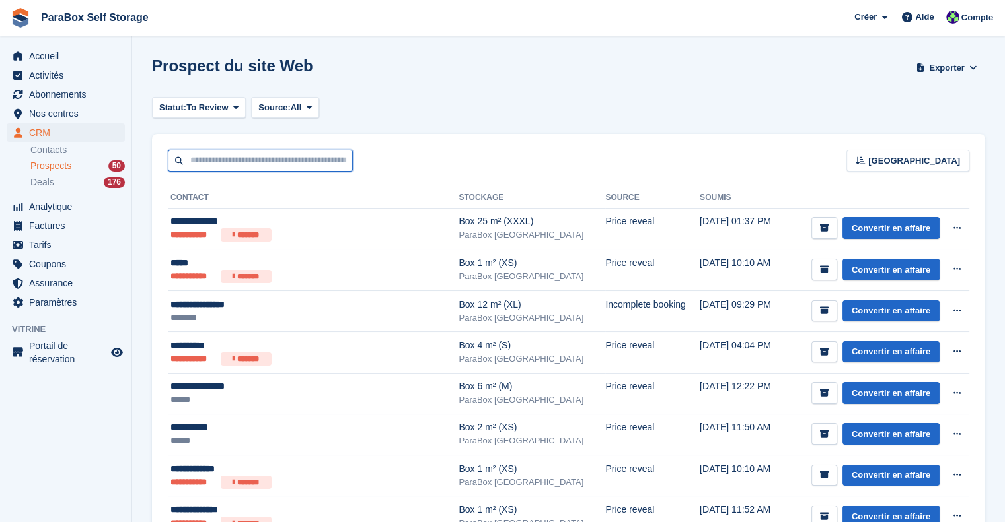
click at [304, 160] on input "text" at bounding box center [260, 161] width 185 height 22
type input "***"
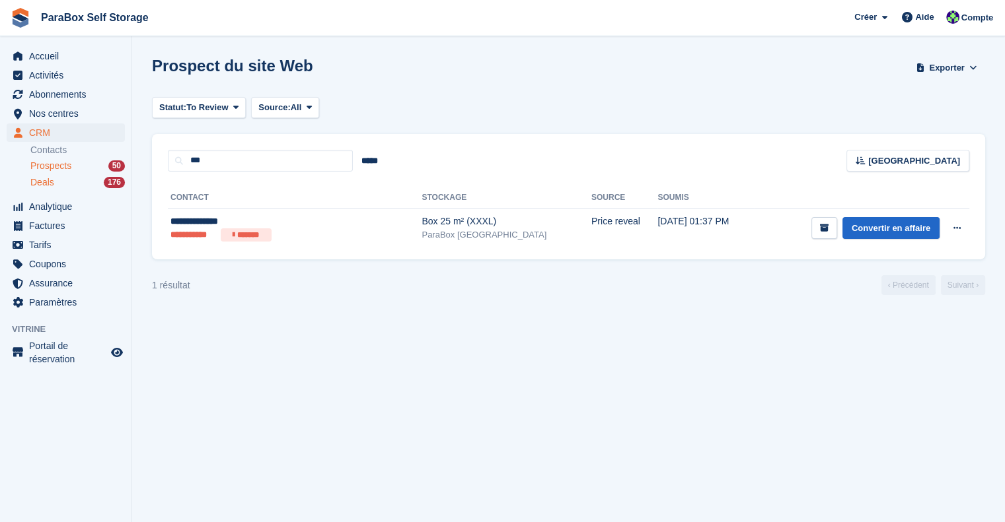
click at [70, 176] on div "Deals 176" at bounding box center [77, 182] width 94 height 13
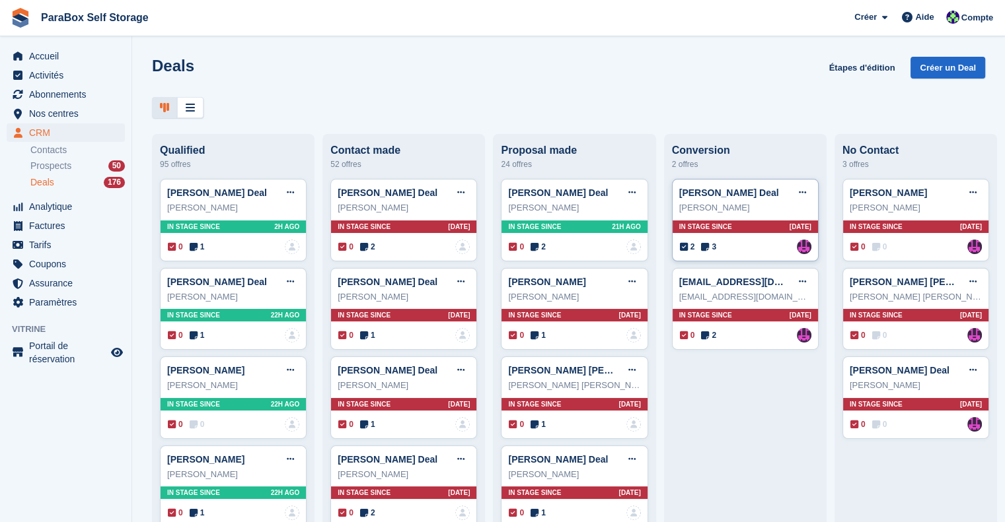
click at [708, 248] on span "3" at bounding box center [708, 247] width 15 height 12
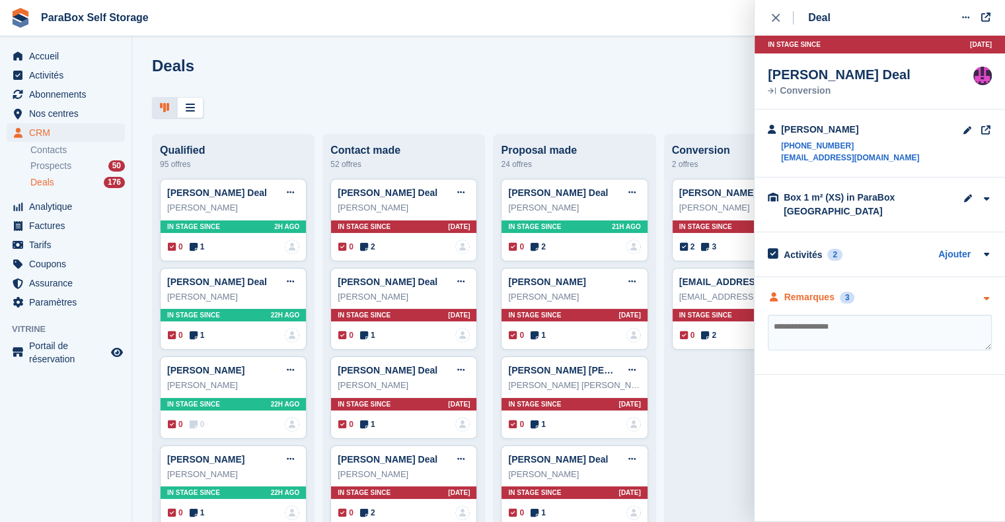
click at [822, 298] on div "Remarques" at bounding box center [809, 298] width 50 height 14
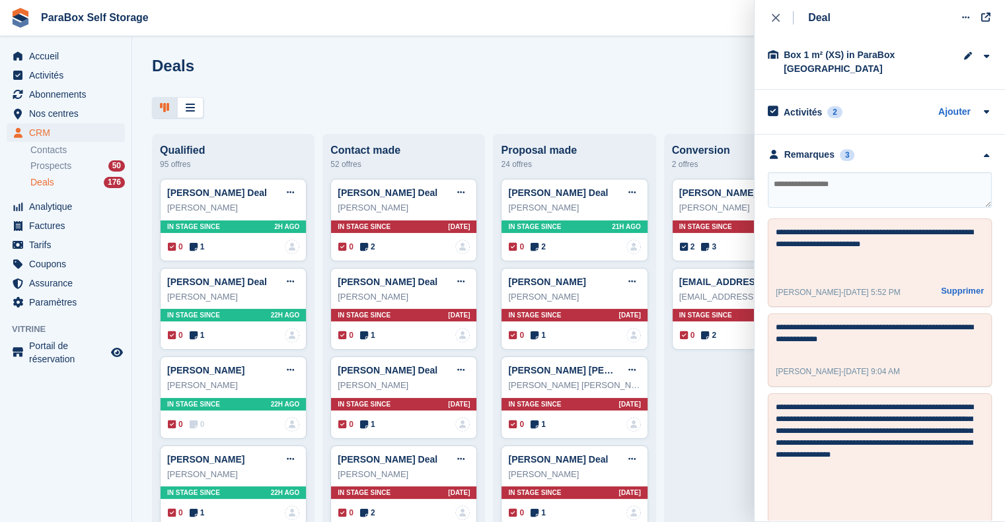
scroll to position [145, 0]
